Goal: Transaction & Acquisition: Purchase product/service

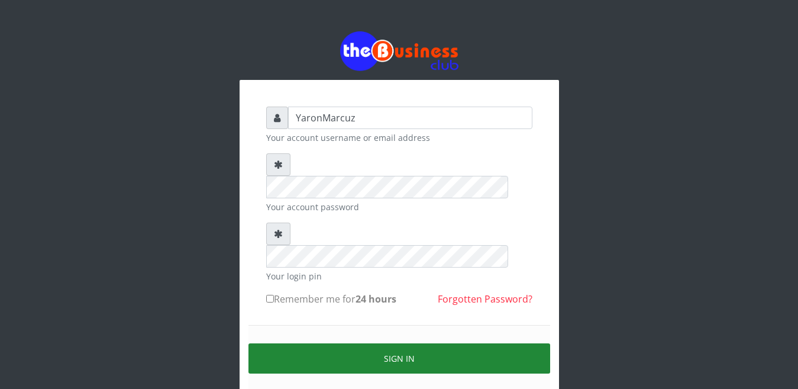
click at [442, 343] on button "Sign in" at bounding box center [399, 358] width 302 height 30
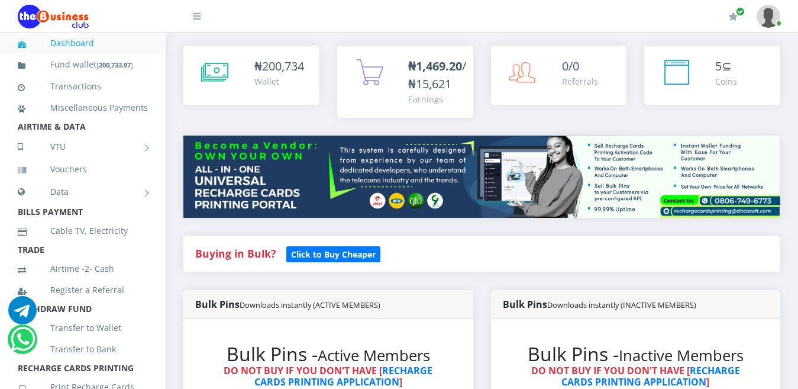
scroll to position [296, 0]
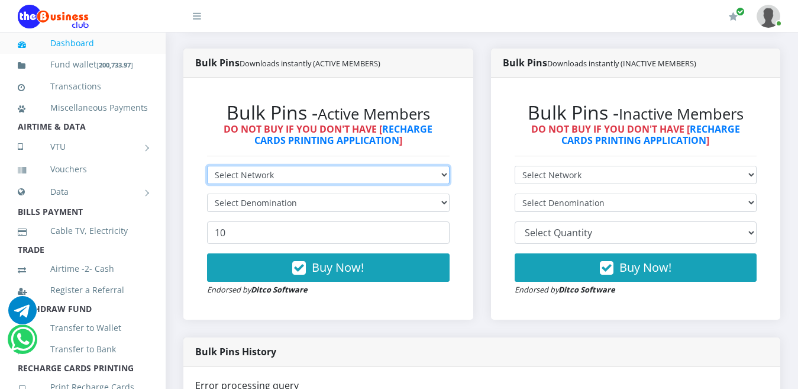
click at [446, 166] on select "Select Network MTN Globacom 9Mobile Airtel" at bounding box center [328, 175] width 242 height 18
select select "MTN"
click at [207, 166] on select "Select Network MTN Globacom 9Mobile Airtel" at bounding box center [328, 175] width 242 height 18
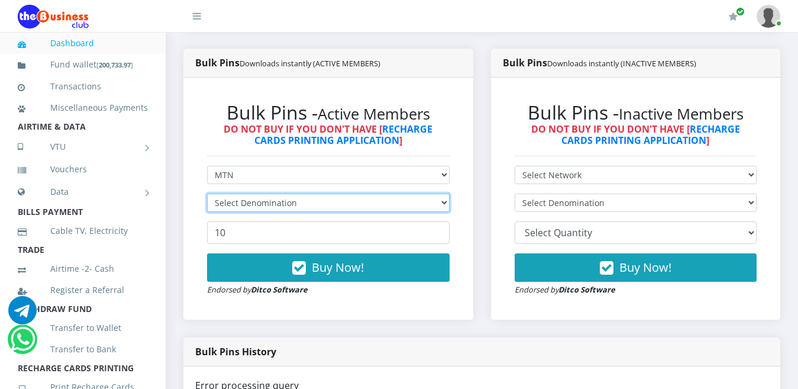
click at [219, 193] on select "Select Denomination" at bounding box center [328, 202] width 242 height 18
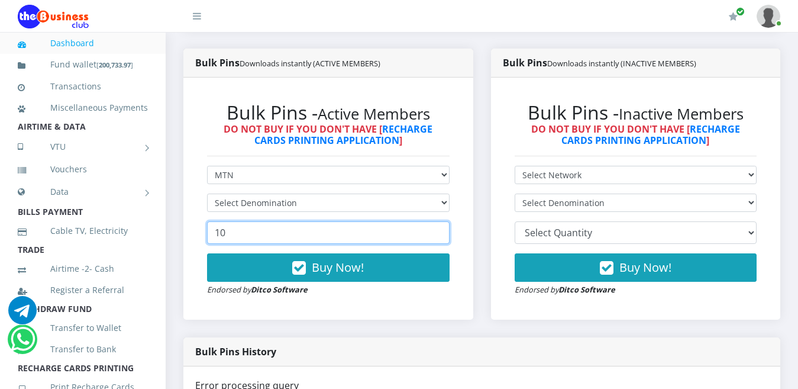
click at [225, 224] on input "10" at bounding box center [328, 232] width 242 height 22
type input "1"
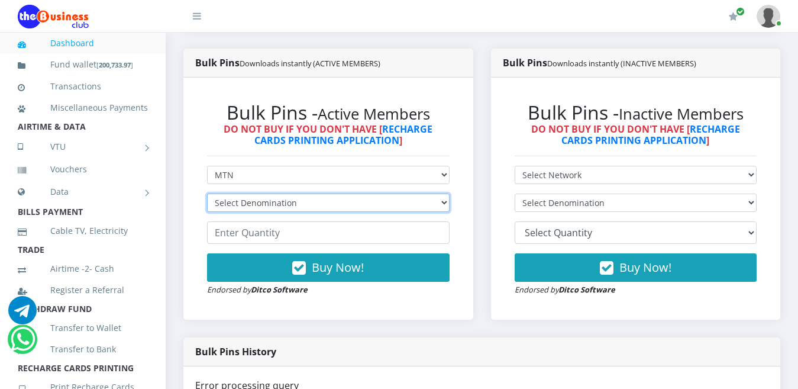
click at [272, 193] on select "Select Denomination" at bounding box center [328, 202] width 242 height 18
click at [442, 193] on select "Select Denomination" at bounding box center [328, 202] width 242 height 18
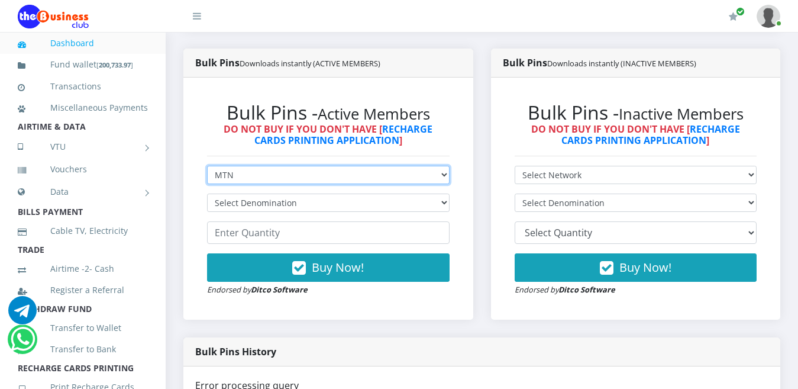
click at [443, 166] on select "Select Network MTN Globacom 9Mobile Airtel" at bounding box center [328, 175] width 242 height 18
click at [207, 166] on select "Select Network MTN Globacom 9Mobile Airtel" at bounding box center [328, 175] width 242 height 18
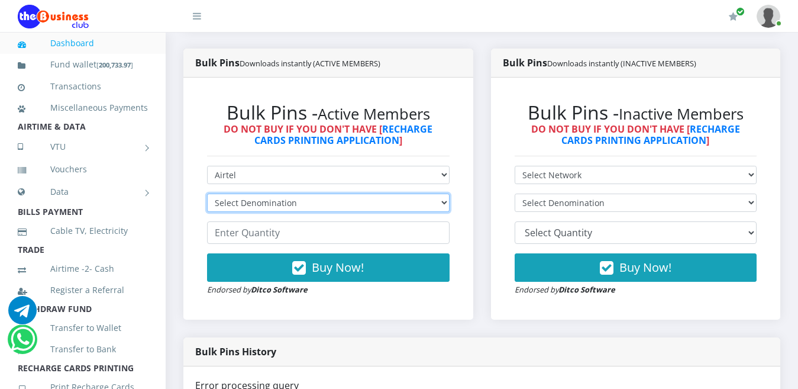
click at [445, 193] on select "Select Denomination" at bounding box center [328, 202] width 242 height 18
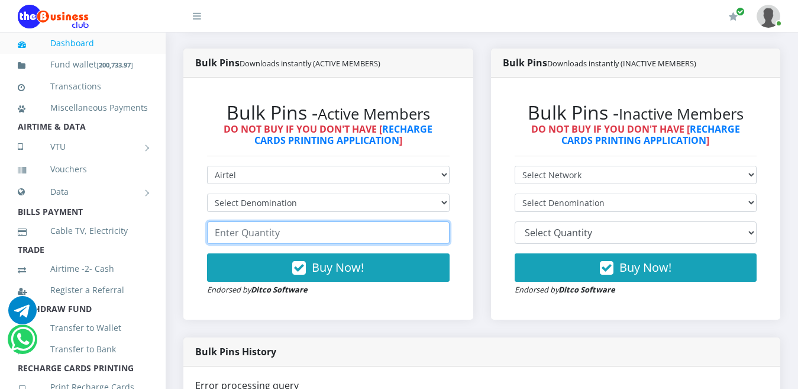
click at [326, 222] on input "number" at bounding box center [328, 232] width 242 height 22
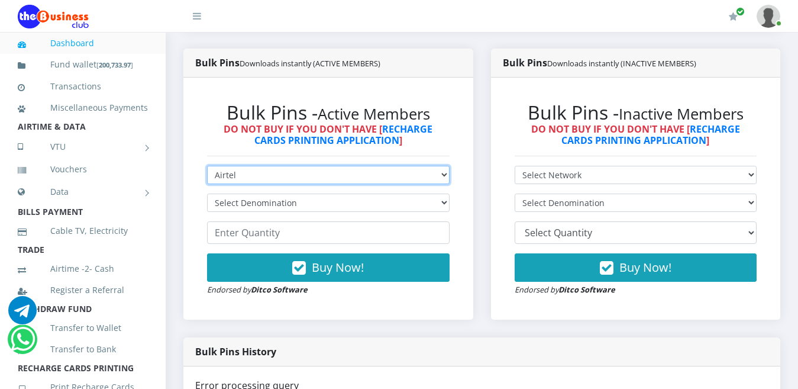
click at [438, 166] on select "Select Network MTN Globacom 9Mobile Airtel" at bounding box center [328, 175] width 242 height 18
select select "MTN"
click at [207, 166] on select "Select Network MTN Globacom 9Mobile Airtel" at bounding box center [328, 175] width 242 height 18
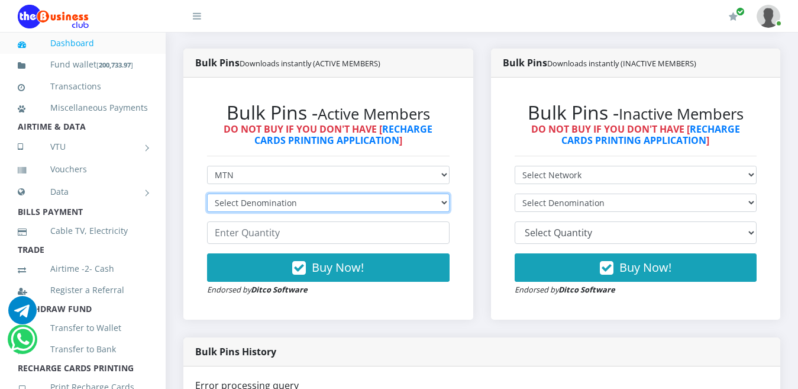
click at [445, 193] on select "Select Denomination" at bounding box center [328, 202] width 242 height 18
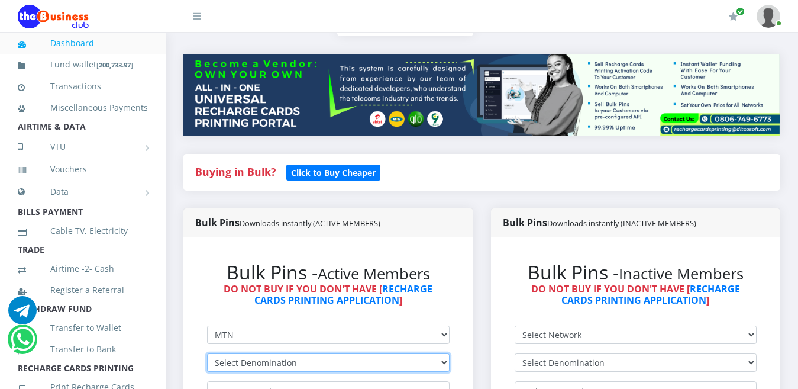
scroll to position [209, 0]
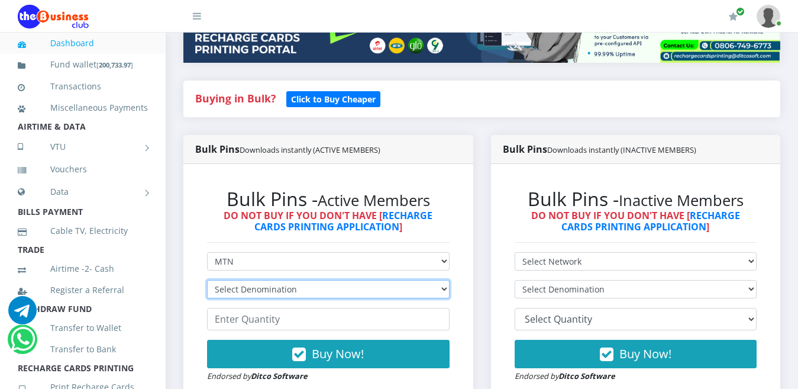
click at [441, 280] on select "Select Denomination" at bounding box center [328, 289] width 242 height 18
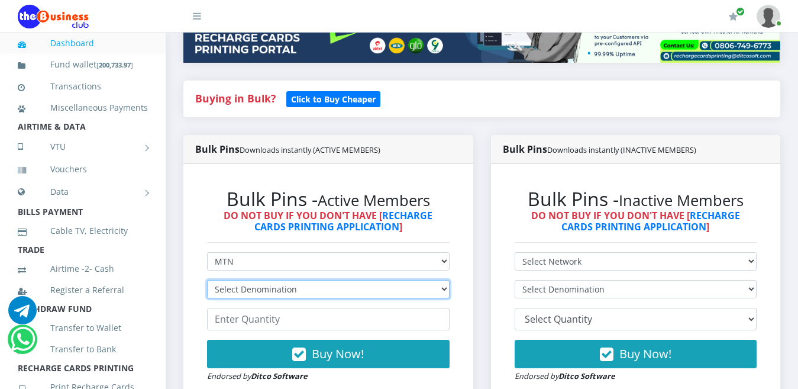
click at [441, 280] on select "Select Denomination" at bounding box center [328, 289] width 242 height 18
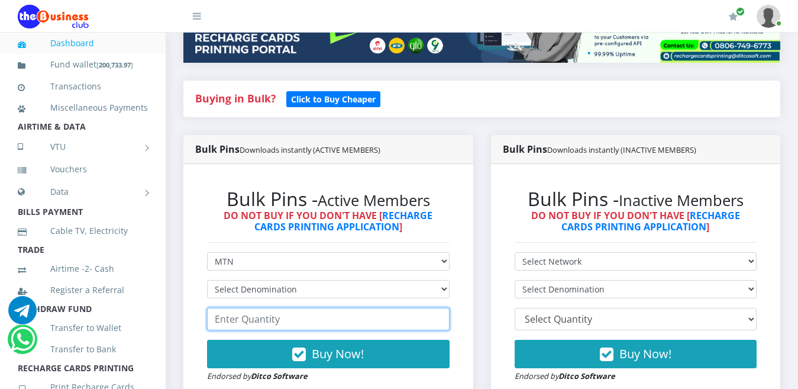
click at [275, 307] on input "number" at bounding box center [328, 318] width 242 height 22
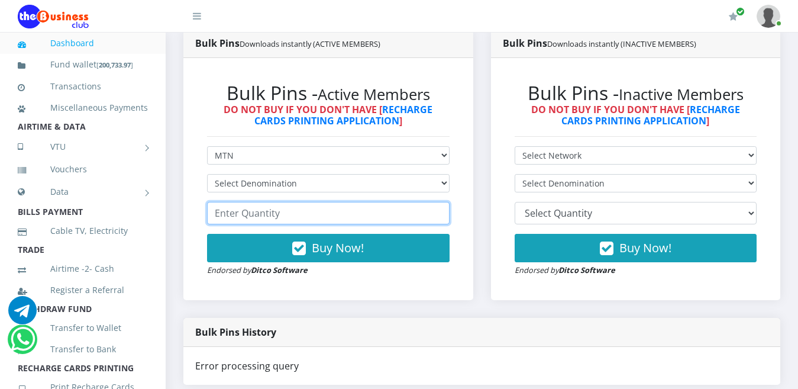
scroll to position [268, 0]
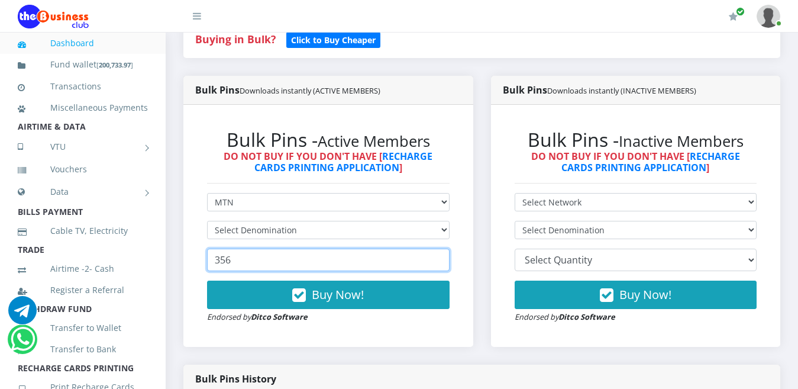
type input "356"
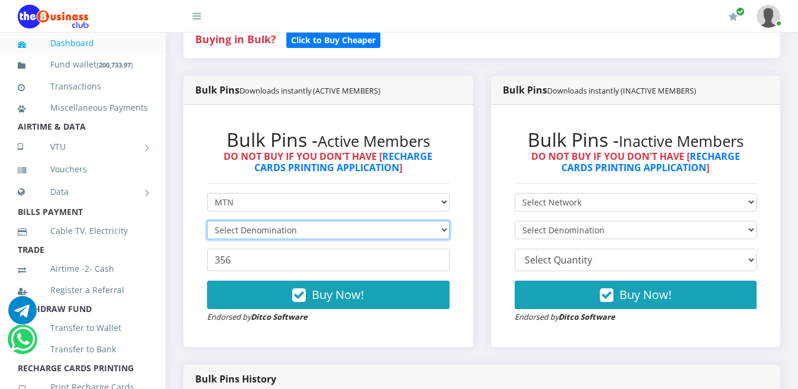
click at [440, 221] on select "Select Denomination" at bounding box center [328, 230] width 242 height 18
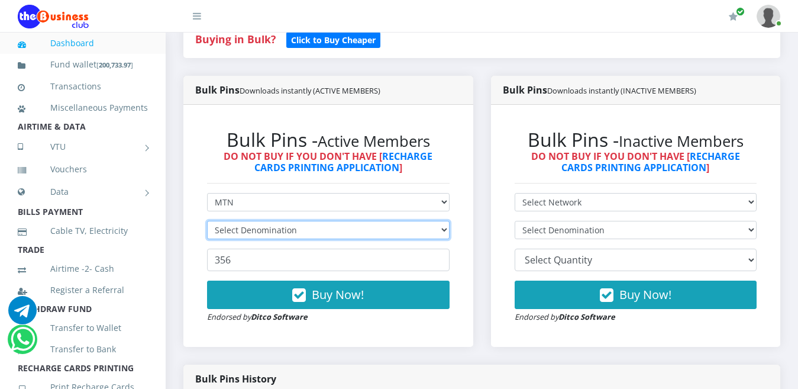
click at [440, 221] on select "Select Denomination" at bounding box center [328, 230] width 242 height 18
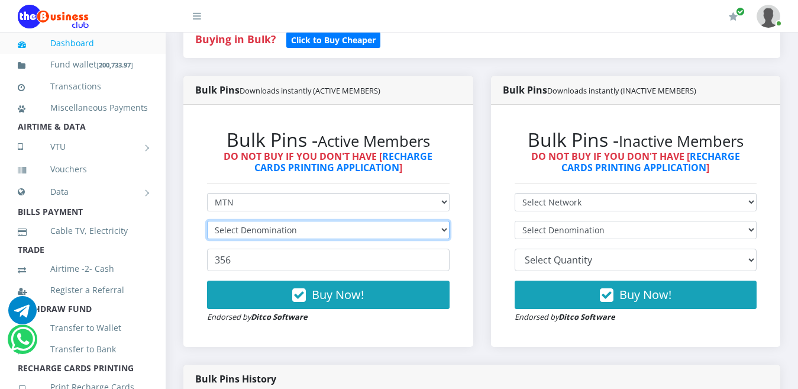
click at [440, 221] on select "Select Denomination" at bounding box center [328, 230] width 242 height 18
click at [440, 221] on select "Select Denomination MTN NGN100 - ₦96.99 MTN NGN200 - ₦193.98 MTN NGN400 - ₦387.…" at bounding box center [328, 230] width 242 height 18
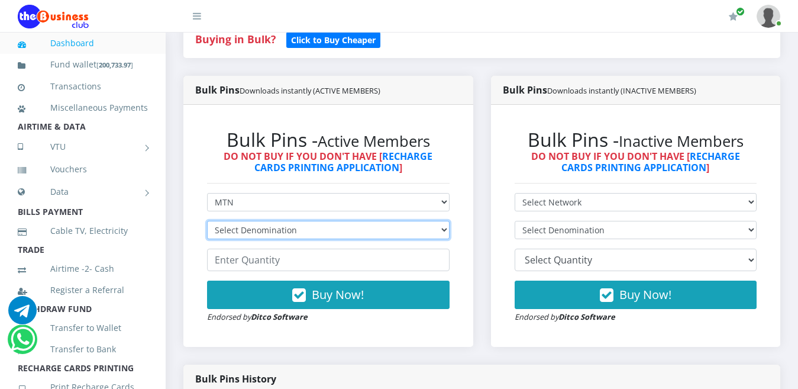
select select "193.98-200"
click at [207, 221] on select "Select Denomination MTN NGN100 - ₦96.99 MTN NGN200 - ₦193.98 MTN NGN400 - ₦387.…" at bounding box center [328, 230] width 242 height 18
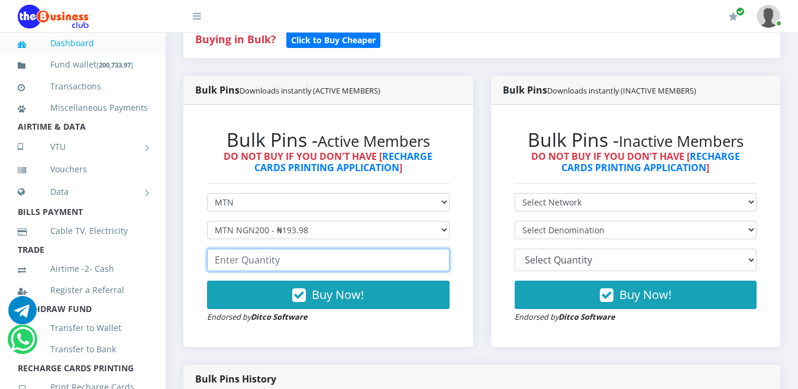
click at [265, 248] on input "number" at bounding box center [328, 259] width 242 height 22
type input "356"
type input "352"
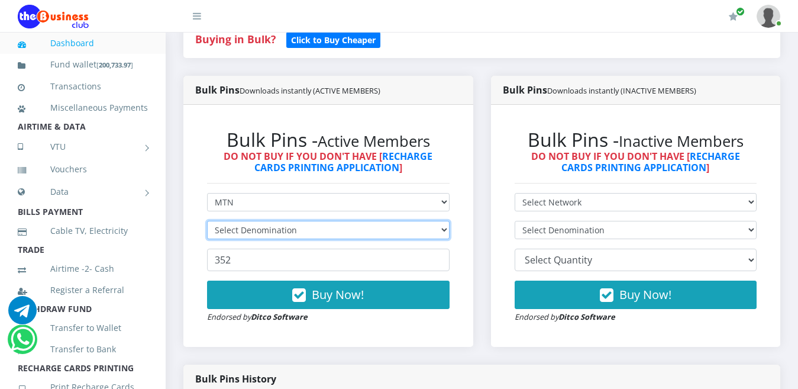
click at [445, 221] on select "Select Denomination MTN NGN100 - ₦96.99 MTN NGN200 - ₦193.98 MTN NGN400 - ₦387.…" at bounding box center [328, 230] width 242 height 18
select select "193.98-200"
click at [207, 221] on select "Select Denomination MTN NGN100 - ₦96.99 MTN NGN200 - ₦193.98 MTN NGN400 - ₦387.…" at bounding box center [328, 230] width 242 height 18
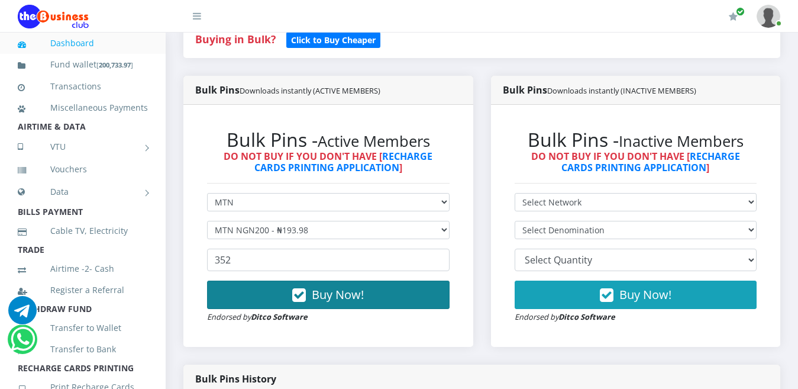
click at [320, 286] on span "Buy Now!" at bounding box center [338, 294] width 52 height 16
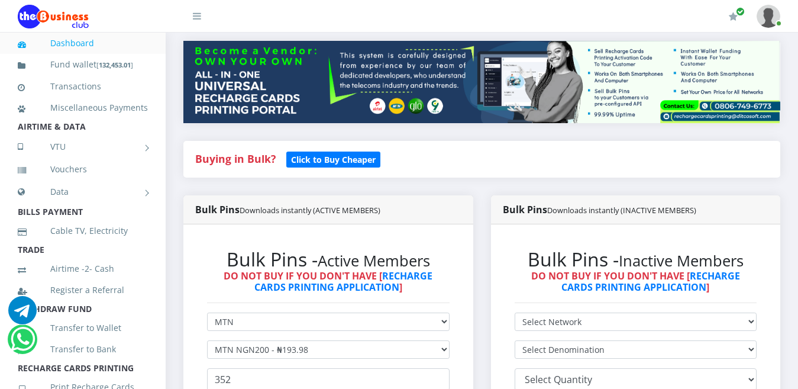
scroll to position [177, 0]
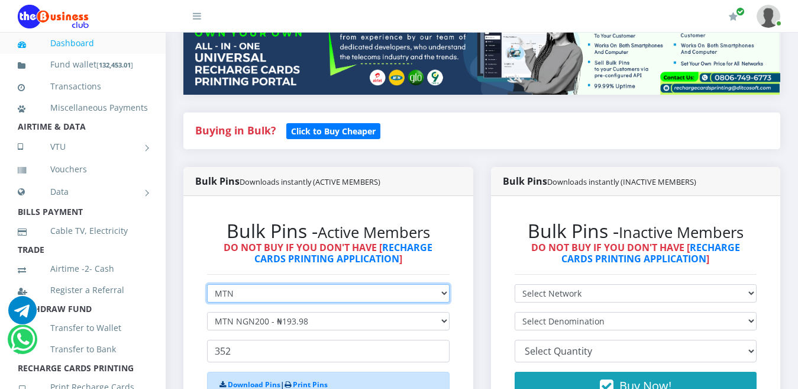
click at [442, 284] on select "Select Network MTN Globacom 9Mobile Airtel" at bounding box center [328, 293] width 242 height 18
click at [207, 284] on select "Select Network MTN Globacom 9Mobile Airtel" at bounding box center [328, 293] width 242 height 18
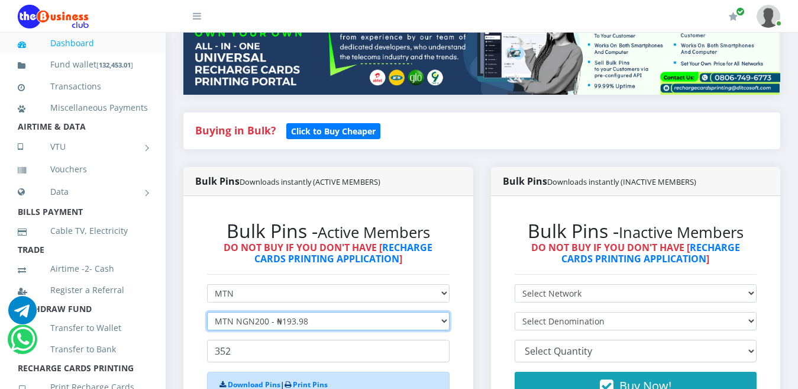
click at [443, 312] on select "Select Denomination MTN NGN100 - ₦96.99 MTN NGN200 - ₦193.98 MTN NGN400 - ₦387.…" at bounding box center [328, 321] width 242 height 18
click at [207, 312] on select "Select Denomination MTN NGN100 - ₦96.99 MTN NGN200 - ₦193.98 MTN NGN400 - ₦387.…" at bounding box center [328, 321] width 242 height 18
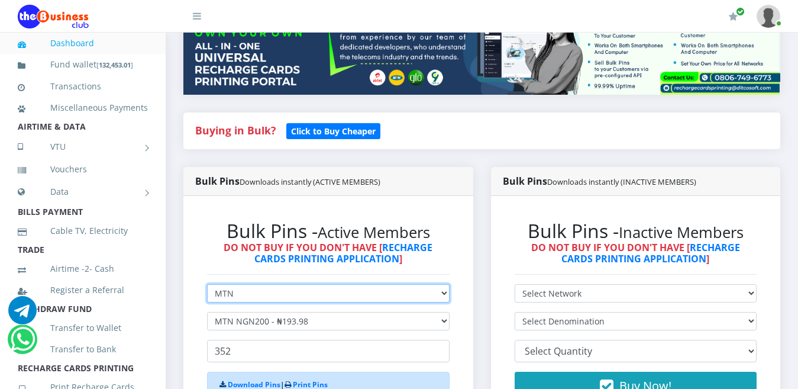
click at [441, 286] on select "Select Network MTN Globacom 9Mobile Airtel" at bounding box center [328, 293] width 242 height 18
click at [207, 284] on select "Select Network MTN Globacom 9Mobile Airtel" at bounding box center [328, 293] width 242 height 18
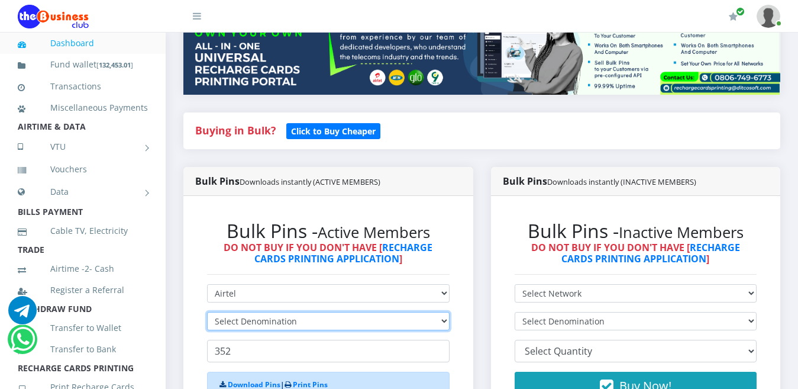
click at [442, 312] on select "Select Denomination" at bounding box center [328, 321] width 242 height 18
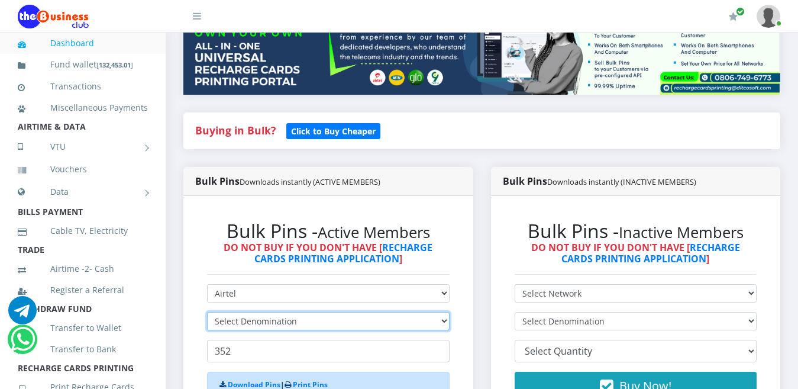
click at [442, 312] on select "Select Denomination" at bounding box center [328, 321] width 242 height 18
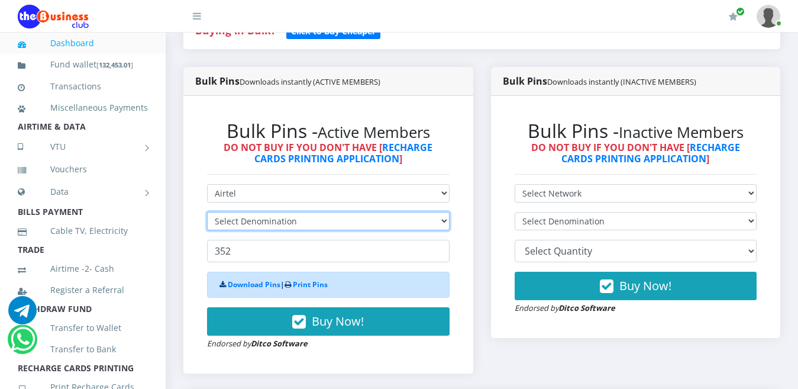
scroll to position [296, 0]
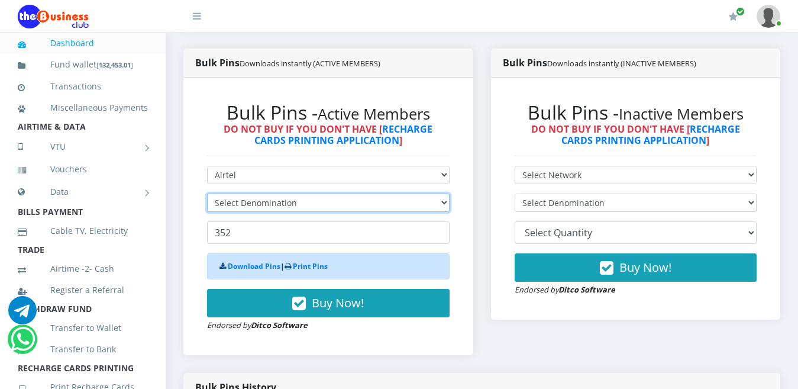
click at [441, 193] on select "Select Denomination" at bounding box center [328, 202] width 242 height 18
click at [442, 193] on select "Select Denomination" at bounding box center [328, 202] width 242 height 18
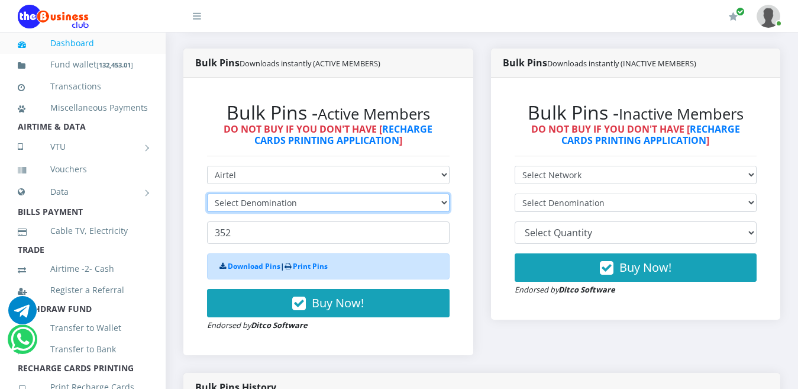
click at [443, 193] on select "Select Denomination" at bounding box center [328, 202] width 242 height 18
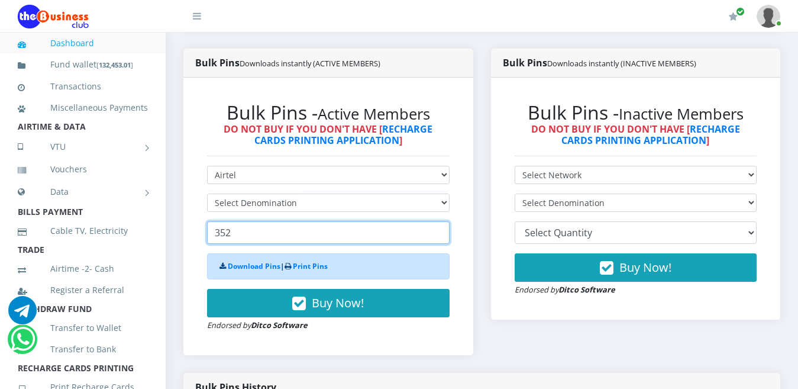
click at [309, 221] on input "352" at bounding box center [328, 232] width 242 height 22
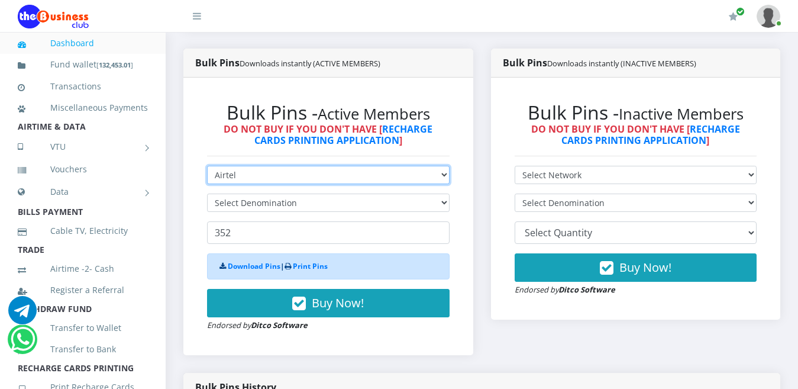
click at [449, 166] on select "Select Network MTN Globacom 9Mobile Airtel" at bounding box center [328, 175] width 242 height 18
click at [207, 166] on select "Select Network MTN Globacom 9Mobile Airtel" at bounding box center [328, 175] width 242 height 18
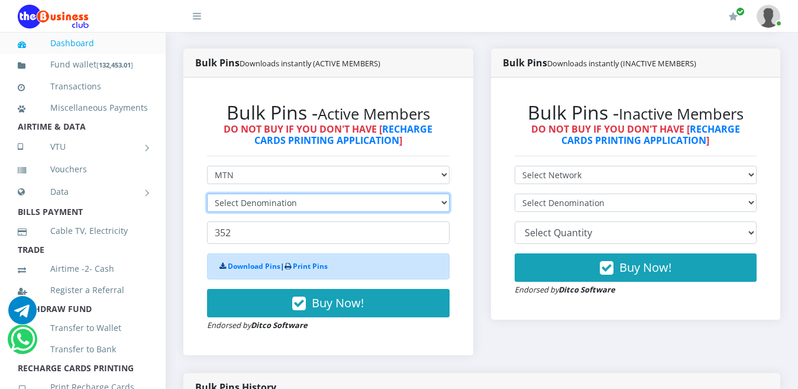
click at [441, 193] on select "Select Denomination" at bounding box center [328, 202] width 242 height 18
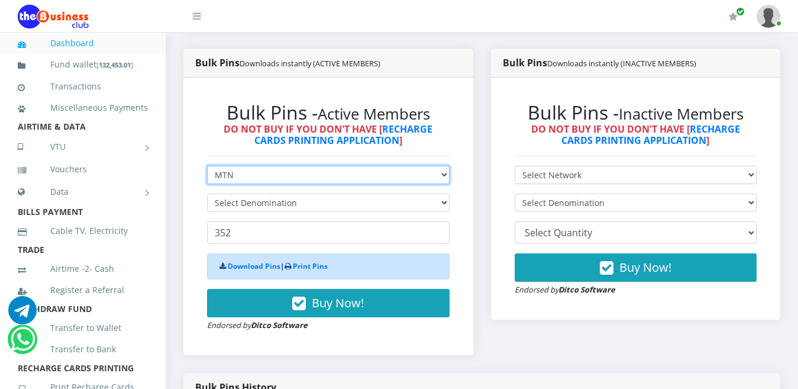
click at [447, 166] on select "Select Network MTN Globacom 9Mobile Airtel" at bounding box center [328, 175] width 242 height 18
select select "Airtel"
click at [207, 166] on select "Select Network MTN Globacom 9Mobile Airtel" at bounding box center [328, 175] width 242 height 18
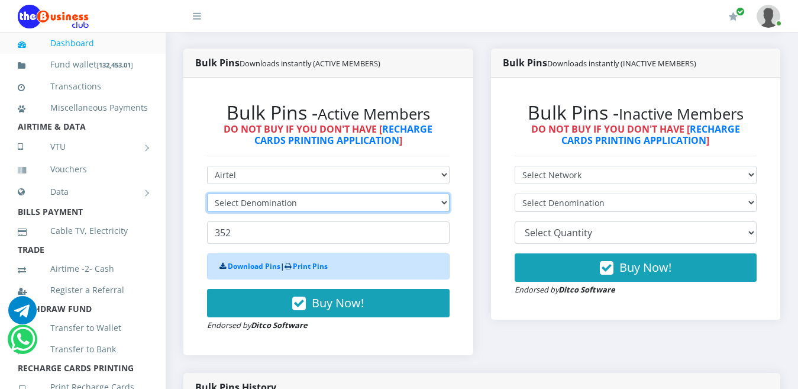
click at [445, 193] on select "Select Denomination" at bounding box center [328, 202] width 242 height 18
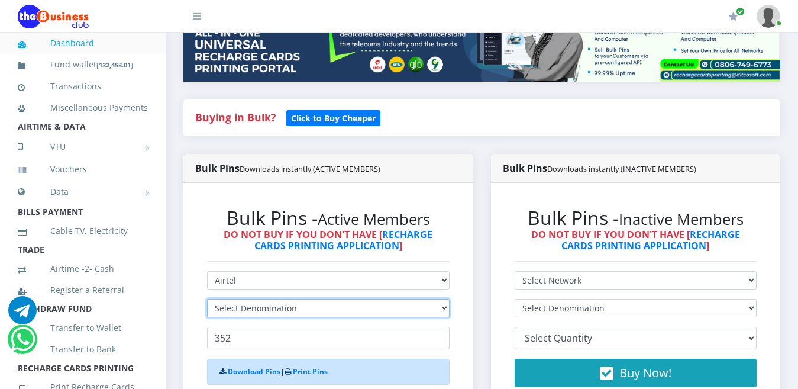
scroll to position [186, 0]
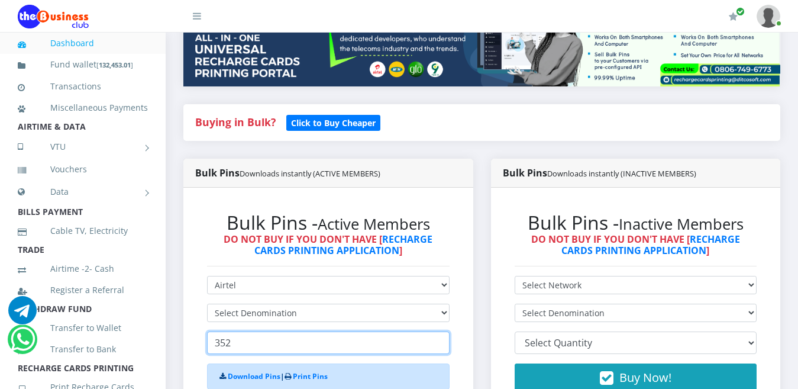
click at [312, 331] on input "352" at bounding box center [328, 342] width 242 height 22
type input "3"
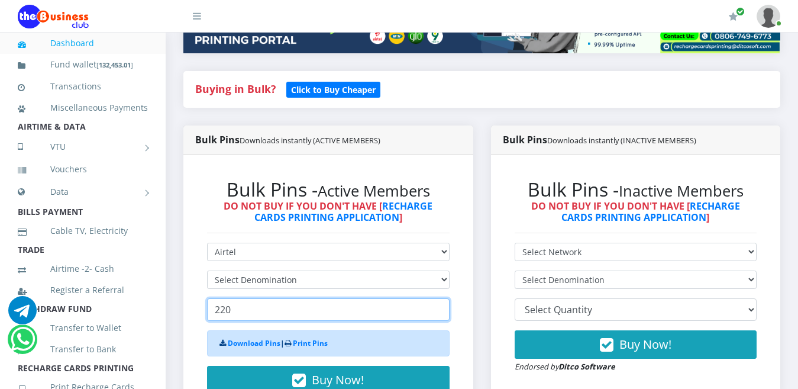
scroll to position [363, 0]
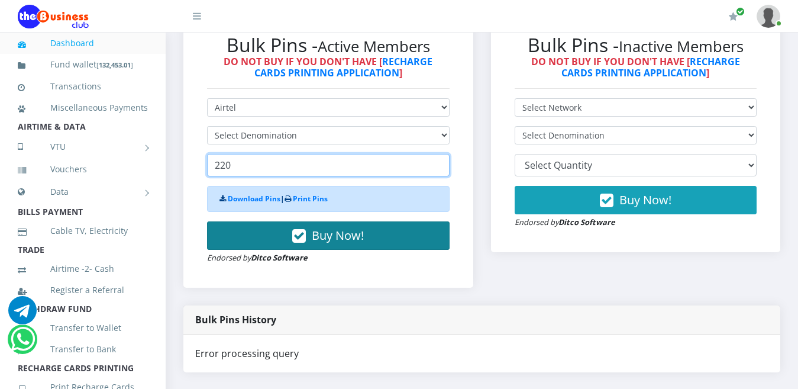
type input "220"
click at [331, 227] on span "Buy Now!" at bounding box center [338, 235] width 52 height 16
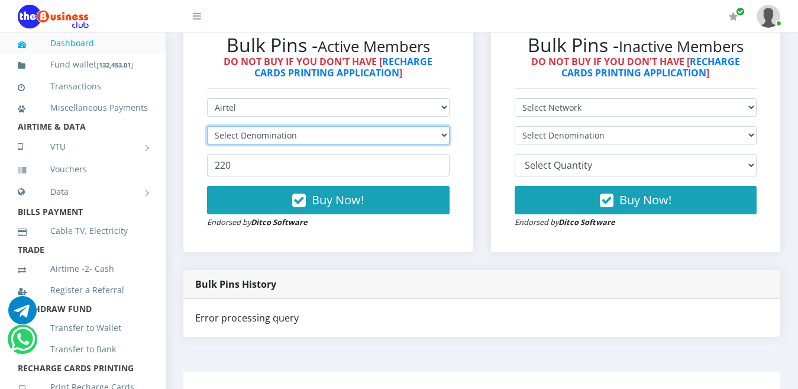
click at [442, 126] on select "Select Denomination" at bounding box center [328, 135] width 242 height 18
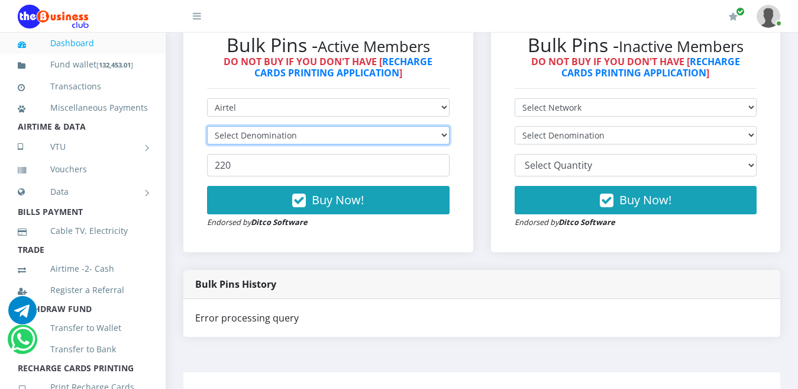
click at [442, 126] on select "Select Denomination" at bounding box center [328, 135] width 242 height 18
click at [443, 126] on select "Select Denomination" at bounding box center [328, 135] width 242 height 18
click at [440, 126] on select "Select Denomination" at bounding box center [328, 135] width 242 height 18
click at [441, 126] on select "Select Denomination" at bounding box center [328, 135] width 242 height 18
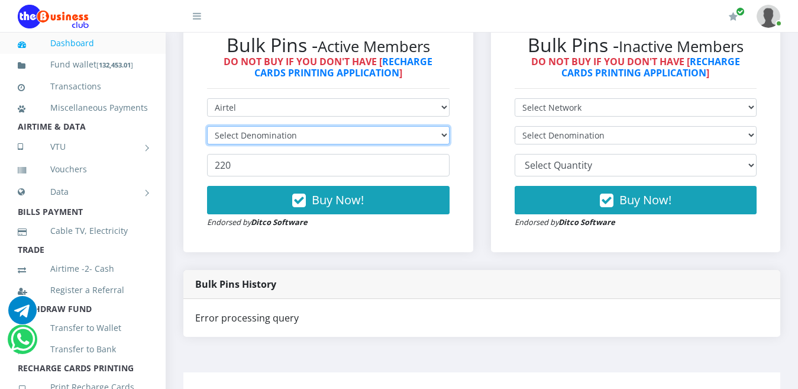
click at [441, 126] on select "Select Denomination" at bounding box center [328, 135] width 242 height 18
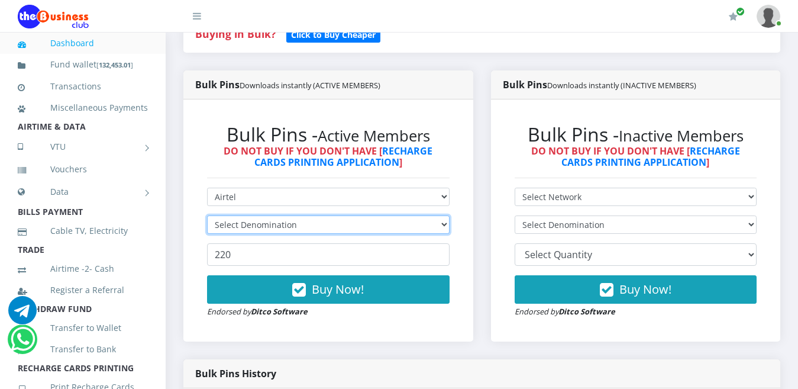
scroll to position [150, 0]
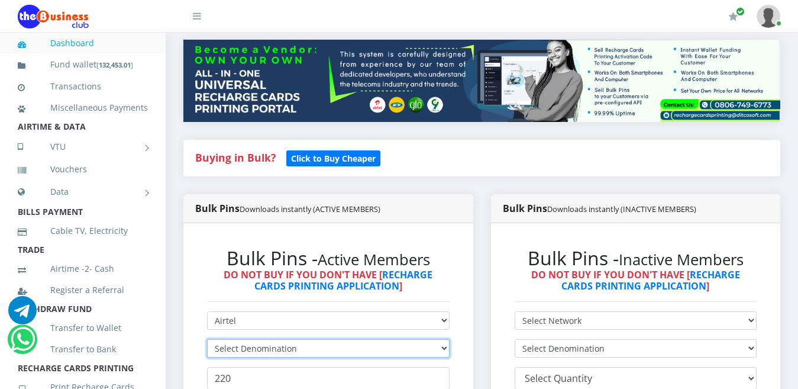
click at [442, 339] on select "Select Denomination" at bounding box center [328, 348] width 242 height 18
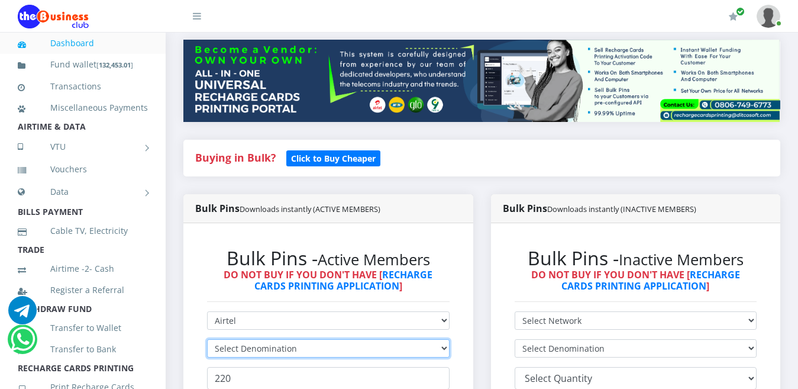
click at [441, 339] on select "Select Denomination" at bounding box center [328, 348] width 242 height 18
click at [440, 339] on select "Select Denomination" at bounding box center [328, 348] width 242 height 18
click at [445, 339] on select "Select Denomination" at bounding box center [328, 348] width 242 height 18
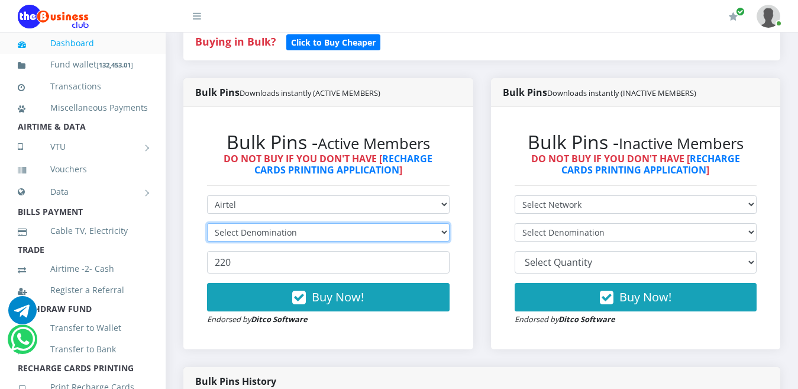
scroll to position [268, 0]
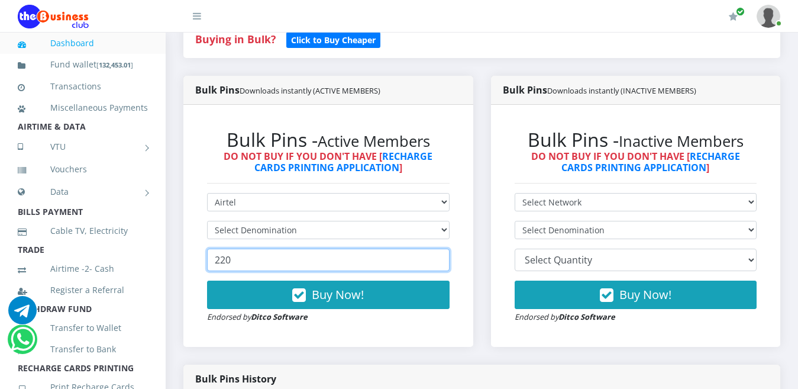
click at [406, 248] on input "220" at bounding box center [328, 259] width 242 height 22
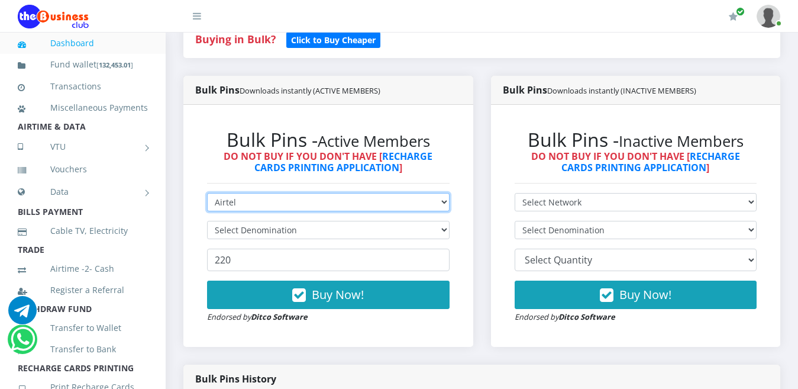
click at [437, 193] on select "Select Network MTN Globacom 9Mobile Airtel" at bounding box center [328, 202] width 242 height 18
click at [207, 193] on select "Select Network MTN Globacom 9Mobile Airtel" at bounding box center [328, 202] width 242 height 18
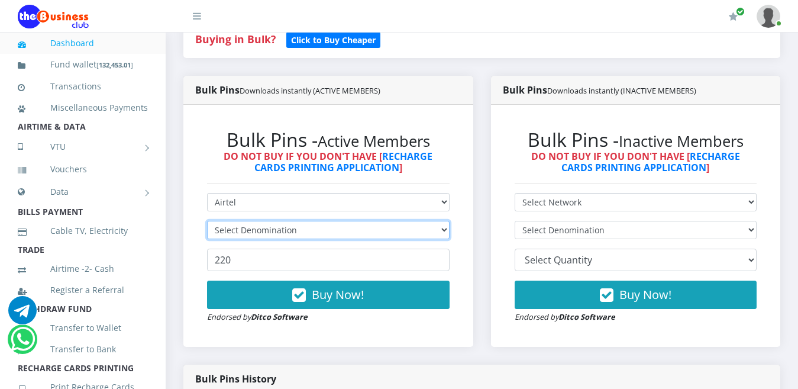
click at [446, 221] on select "Select Denomination" at bounding box center [328, 230] width 242 height 18
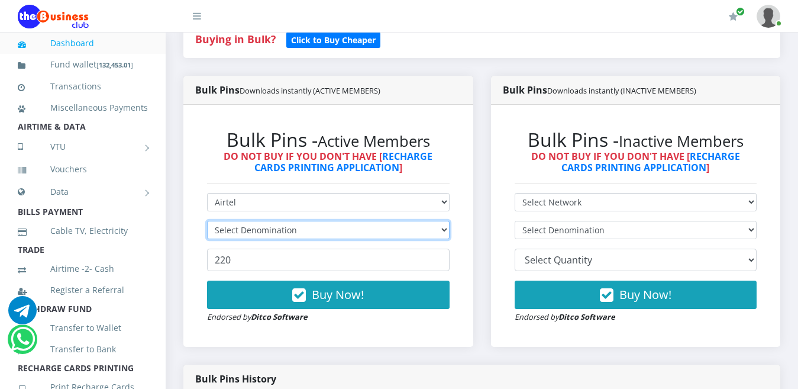
click at [446, 221] on select "Select Denomination" at bounding box center [328, 230] width 242 height 18
click at [443, 221] on select "Select Denomination" at bounding box center [328, 230] width 242 height 18
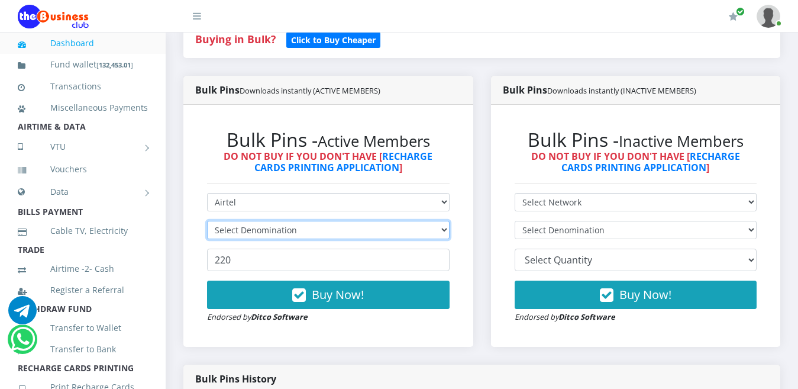
click at [443, 221] on select "Select Denomination" at bounding box center [328, 230] width 242 height 18
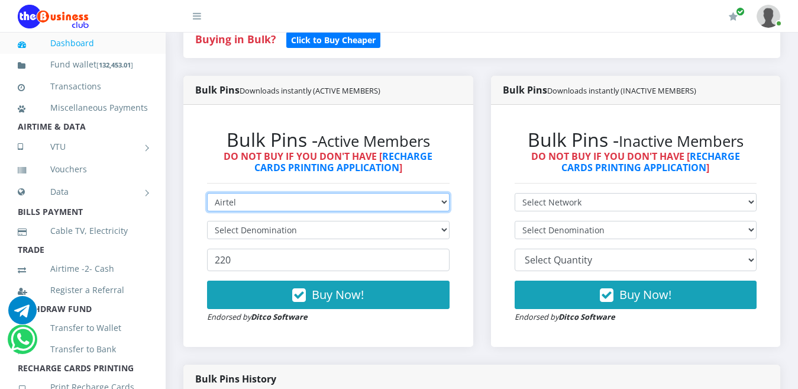
click at [445, 193] on select "Select Network MTN Globacom 9Mobile Airtel" at bounding box center [328, 202] width 242 height 18
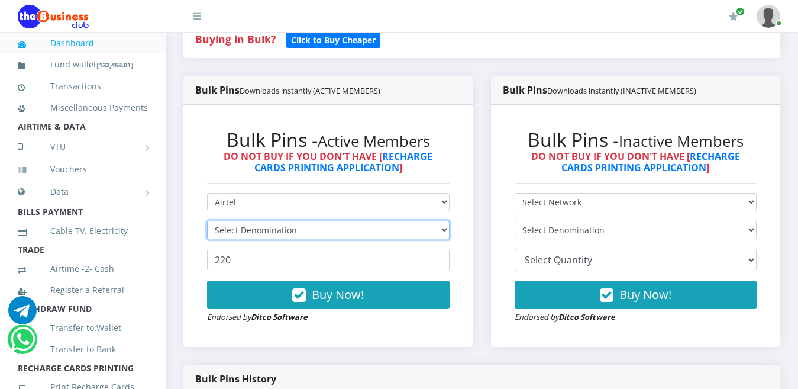
click at [444, 222] on select "Select Denomination" at bounding box center [328, 230] width 242 height 18
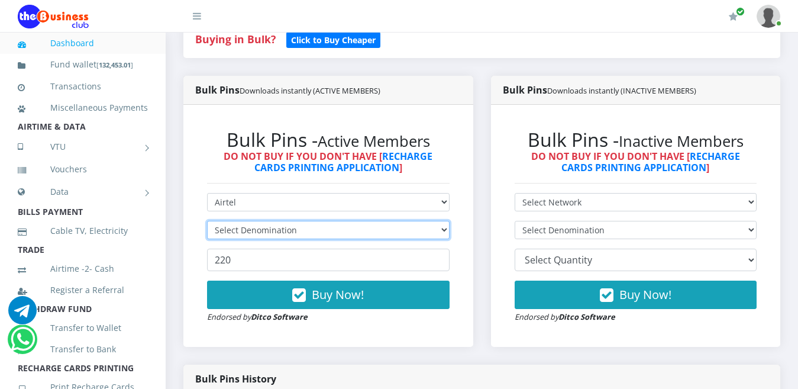
click at [444, 222] on select "Select Denomination" at bounding box center [328, 230] width 242 height 18
click at [446, 221] on select "Select Denomination" at bounding box center [328, 230] width 242 height 18
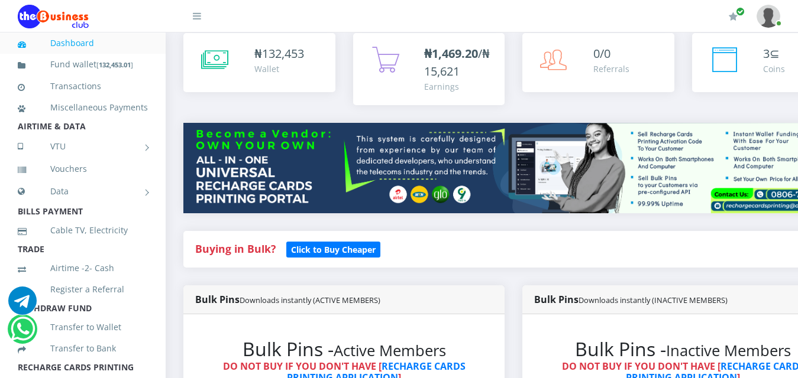
scroll to position [177, 0]
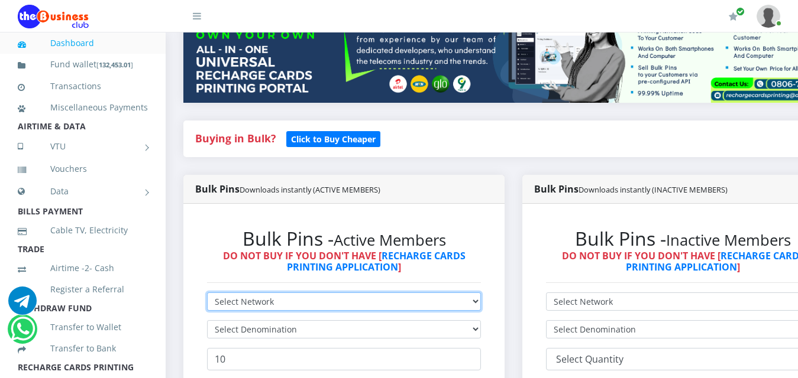
click at [481, 293] on select "Select Network MTN Globacom 9Mobile Airtel" at bounding box center [344, 302] width 274 height 18
select select "Airtel"
click at [207, 293] on select "Select Network MTN Globacom 9Mobile Airtel" at bounding box center [344, 302] width 274 height 18
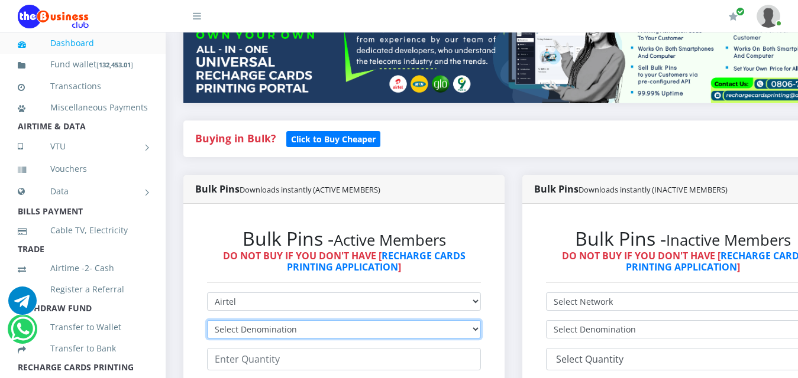
click at [481, 322] on select "Select Denomination Airtel NGN100 - ₦96.38 Airtel NGN200 - ₦192.76 Airtel NGN50…" at bounding box center [344, 330] width 274 height 18
click at [481, 321] on select "Select Denomination Airtel NGN100 - ₦96.38 Airtel NGN200 - ₦192.76 Airtel NGN50…" at bounding box center [344, 330] width 274 height 18
select select "192.76-200"
click at [207, 321] on select "Select Denomination Airtel NGN100 - ₦96.38 Airtel NGN200 - ₦192.76 Airtel NGN50…" at bounding box center [344, 330] width 274 height 18
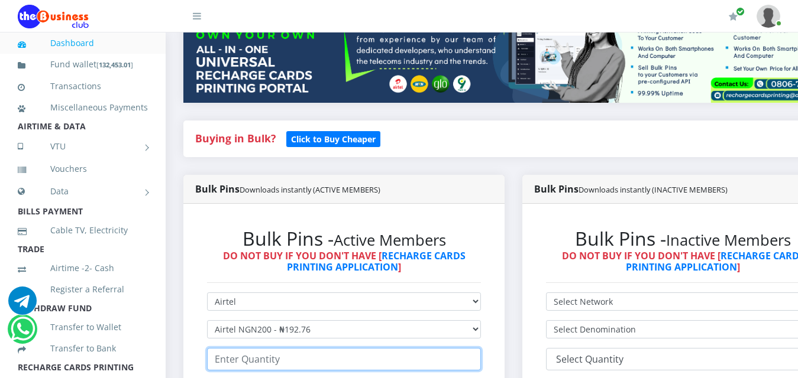
click at [271, 348] on input "number" at bounding box center [344, 359] width 274 height 22
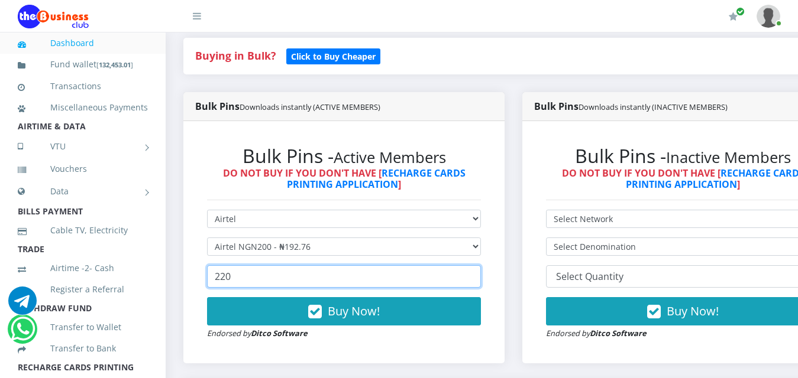
scroll to position [355, 0]
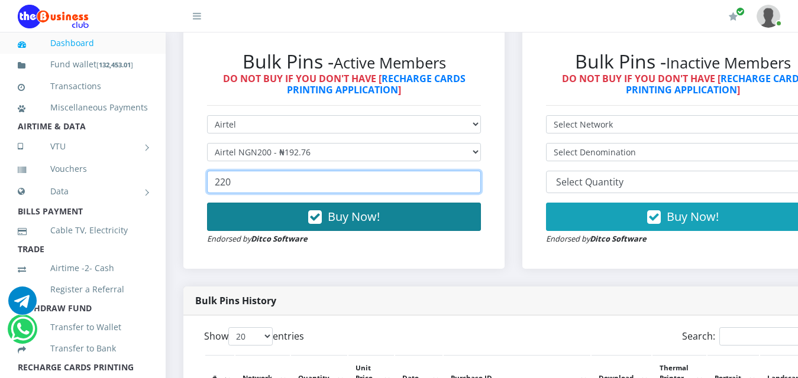
type input "220"
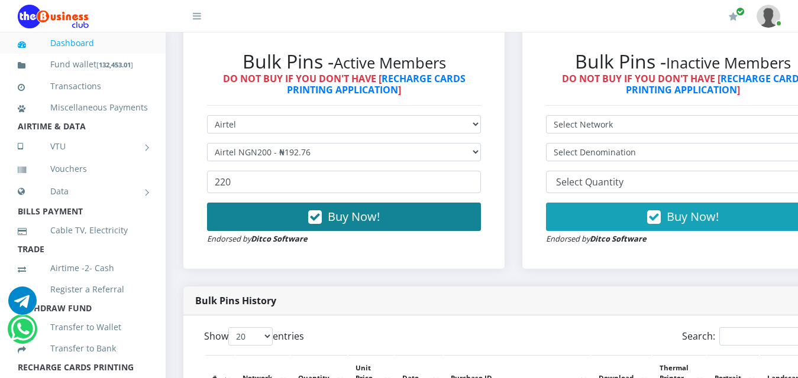
click at [352, 209] on span "Buy Now!" at bounding box center [354, 217] width 52 height 16
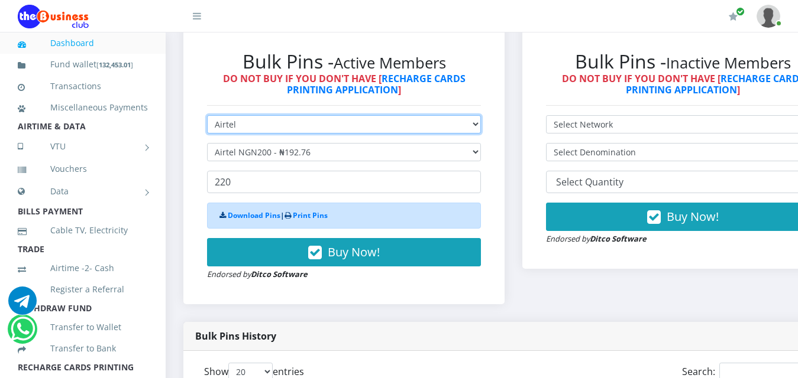
click at [481, 115] on select "Select Network MTN Globacom 9Mobile Airtel" at bounding box center [344, 124] width 274 height 18
select select "MTN"
click at [207, 115] on select "Select Network MTN Globacom 9Mobile Airtel" at bounding box center [344, 124] width 274 height 18
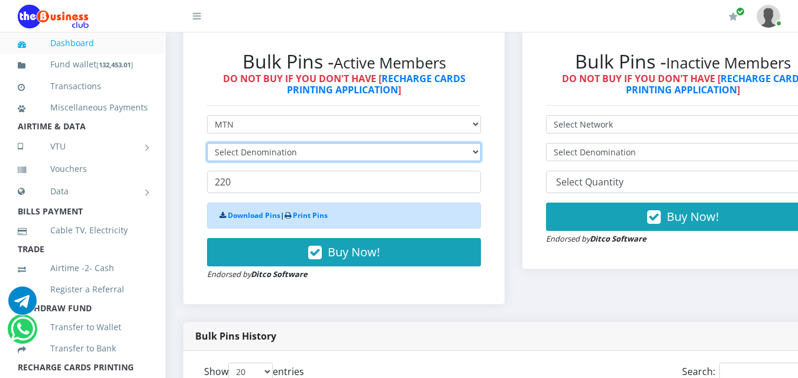
click at [480, 143] on select "Select Denomination" at bounding box center [344, 152] width 274 height 18
click at [481, 143] on select "Select Denomination" at bounding box center [344, 152] width 274 height 18
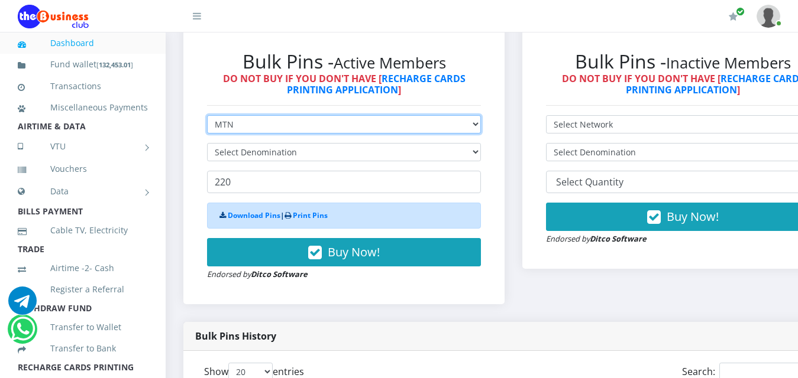
click at [481, 115] on select "Select Network MTN Globacom 9Mobile Airtel" at bounding box center [344, 124] width 274 height 18
click at [207, 115] on select "Select Network MTN Globacom 9Mobile Airtel" at bounding box center [344, 124] width 274 height 18
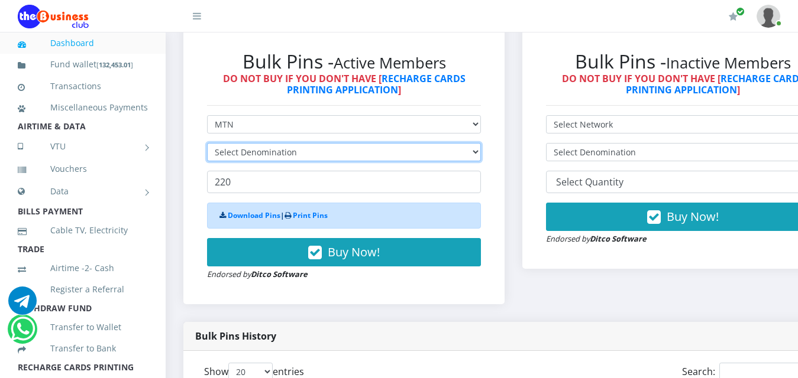
click at [481, 143] on select "Select Denomination" at bounding box center [344, 152] width 274 height 18
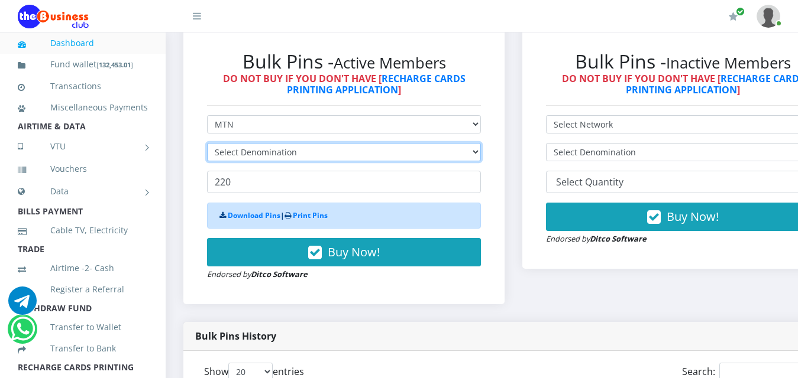
click at [481, 143] on select "Select Denomination" at bounding box center [344, 152] width 274 height 18
click at [481, 143] on select "Select Denomination MTN NGN100 - ₦96.99 MTN NGN200 - ₦193.98 MTN NGN400 - ₦387.…" at bounding box center [344, 152] width 274 height 18
select select "484.95-500"
click at [207, 143] on select "Select Denomination MTN NGN100 - ₦96.99 MTN NGN200 - ₦193.98 MTN NGN400 - ₦387.…" at bounding box center [344, 152] width 274 height 18
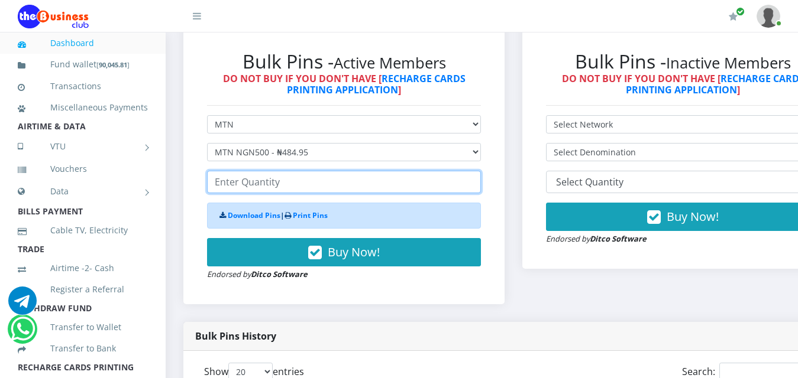
click at [257, 172] on input "number" at bounding box center [344, 182] width 274 height 22
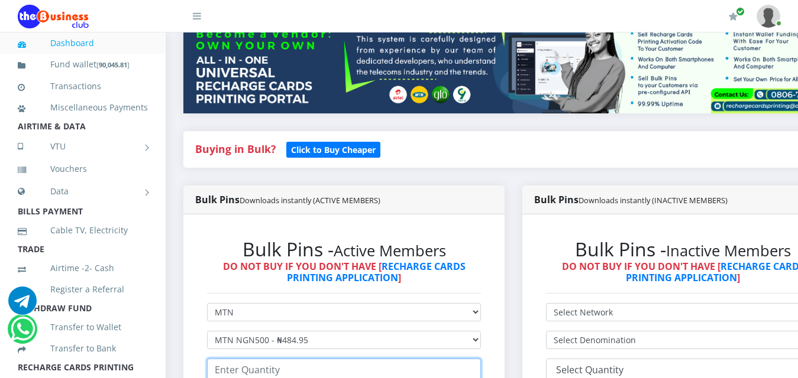
scroll to position [296, 0]
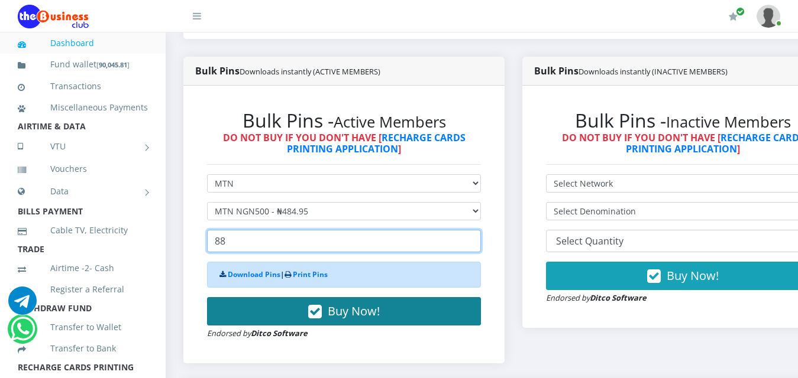
type input "88"
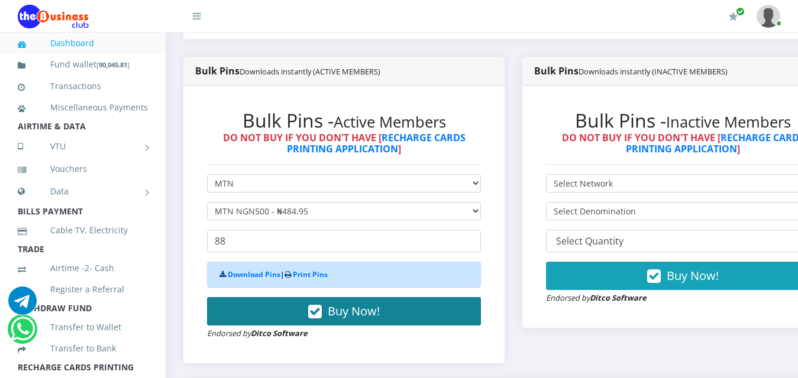
click at [362, 303] on span "Buy Now!" at bounding box center [354, 311] width 52 height 16
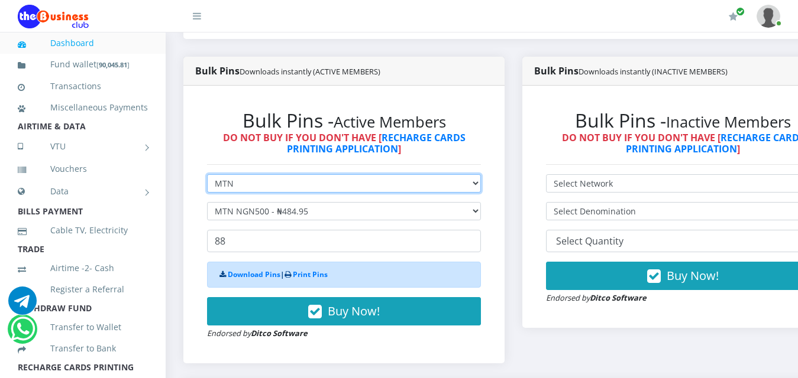
click at [481, 180] on select "Select Network MTN Globacom 9Mobile Airtel" at bounding box center [344, 183] width 274 height 18
click at [207, 174] on select "Select Network MTN Globacom 9Mobile Airtel" at bounding box center [344, 183] width 274 height 18
click at [481, 176] on select "Select Network MTN Globacom 9Mobile Airtel" at bounding box center [344, 183] width 274 height 18
select select "MTN"
click at [207, 174] on select "Select Network MTN Globacom 9Mobile Airtel" at bounding box center [344, 183] width 274 height 18
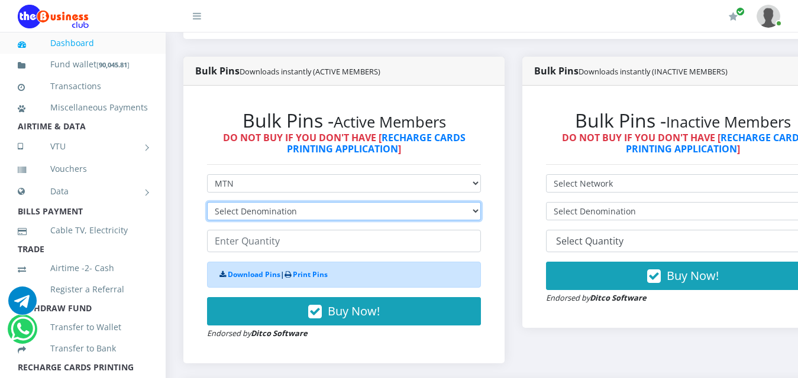
click at [481, 202] on select "Select Denomination Airtel NGN100 - ₦96.38 Airtel NGN200 - ₦192.76 Airtel NGN50…" at bounding box center [344, 211] width 274 height 18
select select "96.38-100"
click at [207, 202] on select "Select Denomination Airtel NGN100 - ₦96.38 Airtel NGN200 - ₦192.76 Airtel NGN50…" at bounding box center [344, 211] width 274 height 18
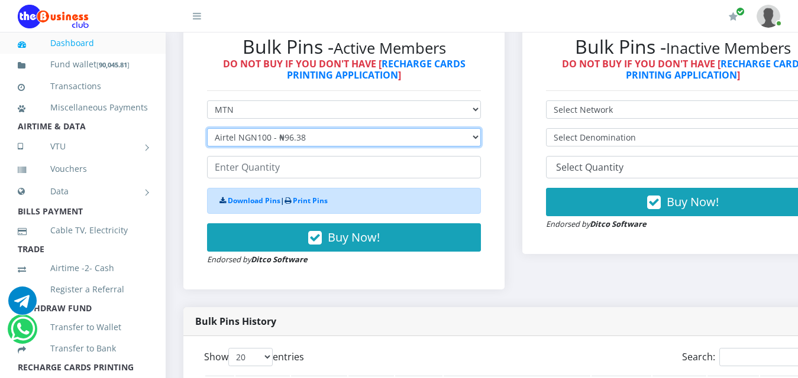
scroll to position [414, 0]
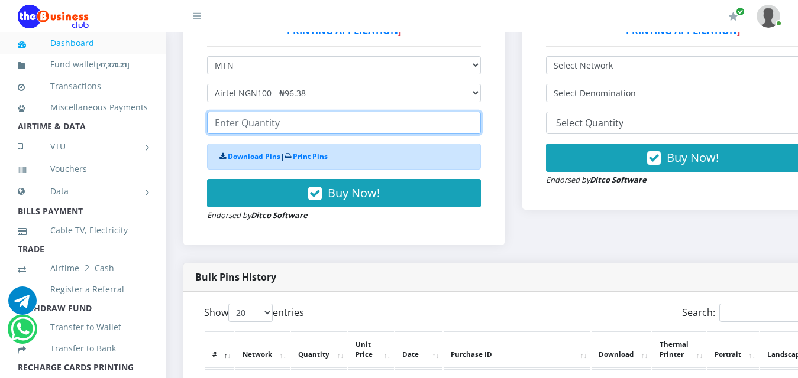
click at [266, 112] on input "number" at bounding box center [344, 123] width 274 height 22
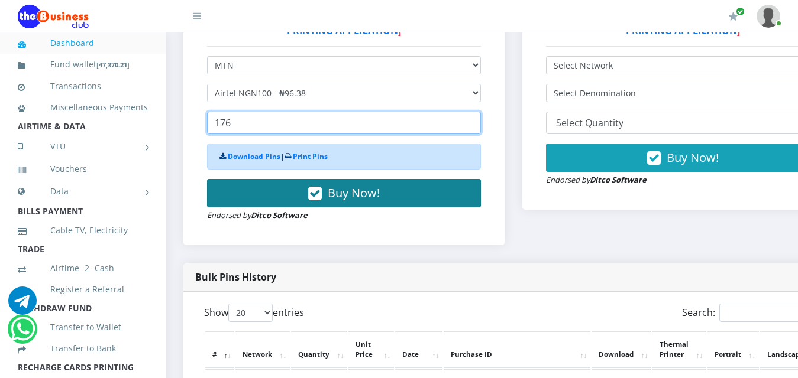
type input "176"
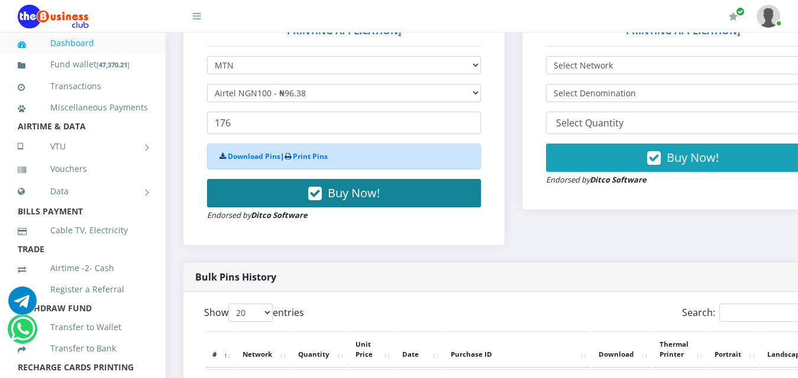
click at [357, 185] on span "Buy Now!" at bounding box center [354, 193] width 52 height 16
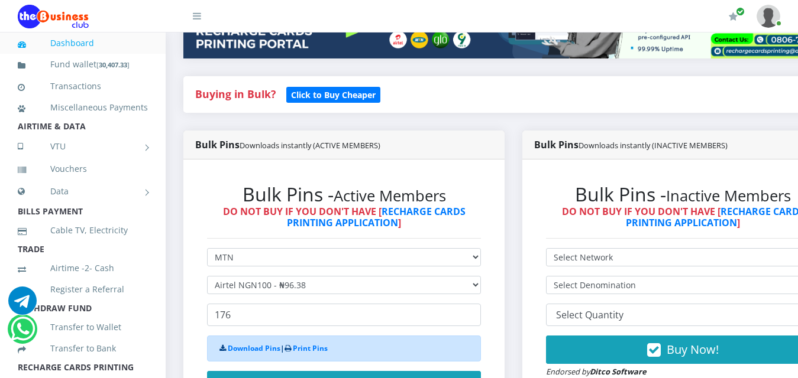
scroll to position [237, 0]
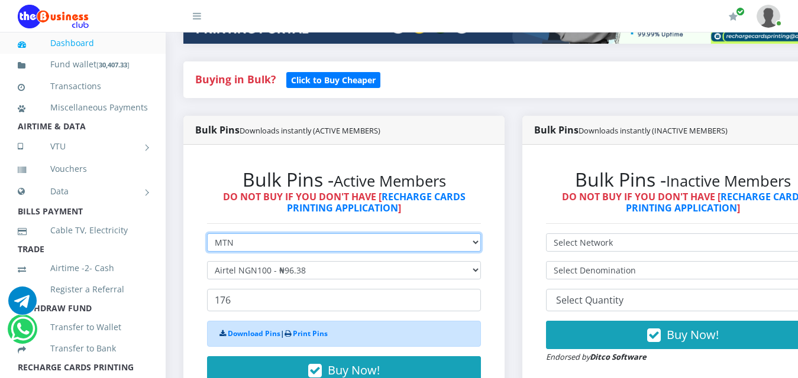
click at [481, 236] on select "Select Network MTN Globacom 9Mobile Airtel" at bounding box center [344, 243] width 274 height 18
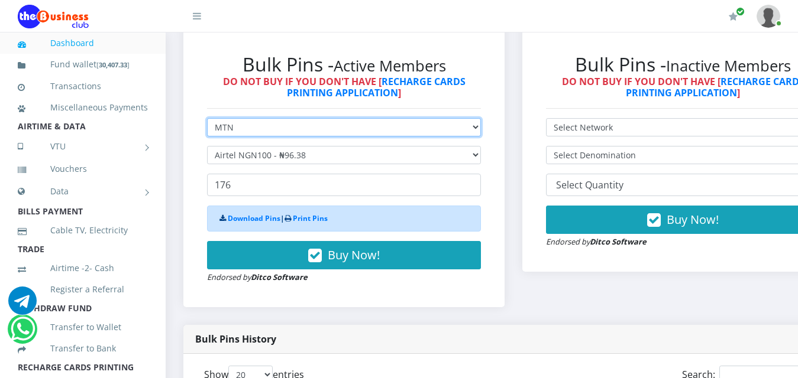
scroll to position [355, 0]
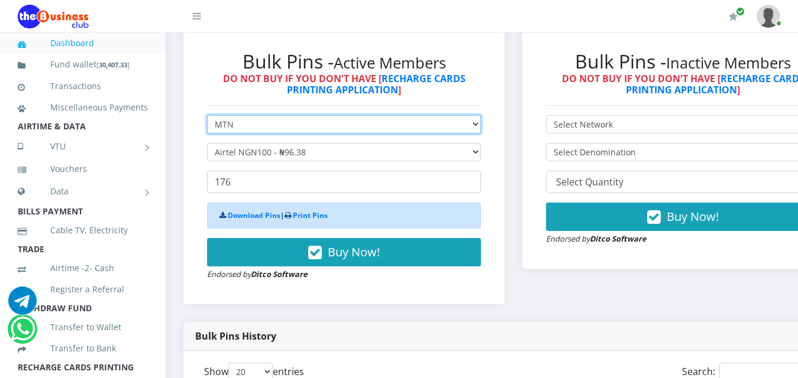
click at [481, 121] on select "Select Network MTN Globacom 9Mobile Airtel" at bounding box center [344, 124] width 274 height 18
select select "Airtel"
click at [207, 115] on select "Select Network MTN Globacom 9Mobile Airtel" at bounding box center [344, 124] width 274 height 18
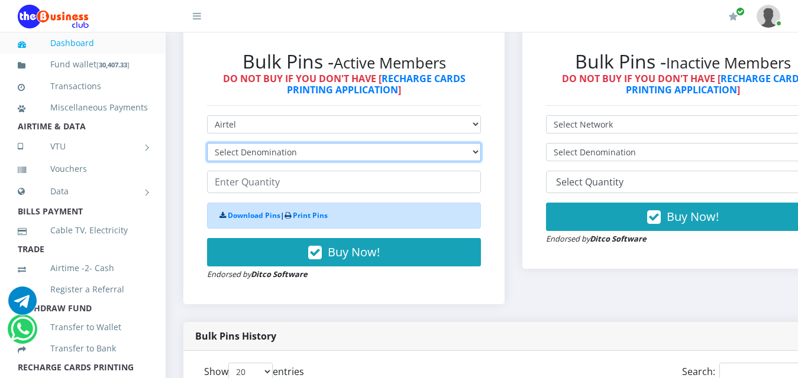
click at [479, 143] on select "Select Denomination Airtel NGN100 - ₦96.38 Airtel NGN200 - ₦192.76 Airtel NGN50…" at bounding box center [344, 152] width 274 height 18
select select "481.9-500"
click at [207, 143] on select "Select Denomination Airtel NGN100 - ₦96.38 Airtel NGN200 - ₦192.76 Airtel NGN50…" at bounding box center [344, 152] width 274 height 18
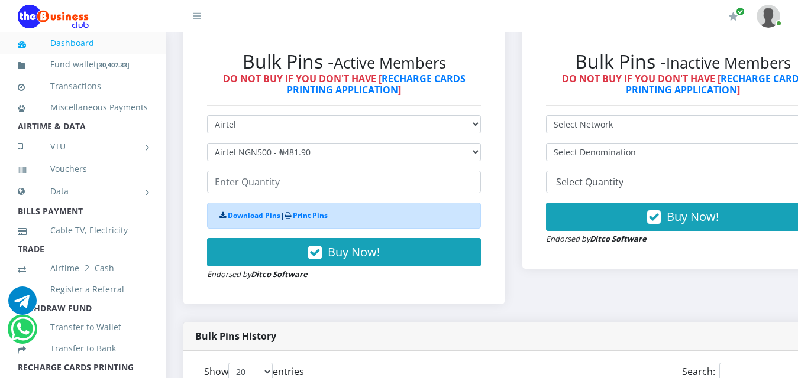
drag, startPoint x: 234, startPoint y: 157, endPoint x: 231, endPoint y: 170, distance: 14.1
click at [231, 169] on form "Select Network MTN Globacom 9Mobile Airtel Select Denomination Airtel NGN100 - …" at bounding box center [344, 198] width 274 height 166
click at [346, 203] on div "Download Pins | Print Pins" at bounding box center [344, 216] width 274 height 26
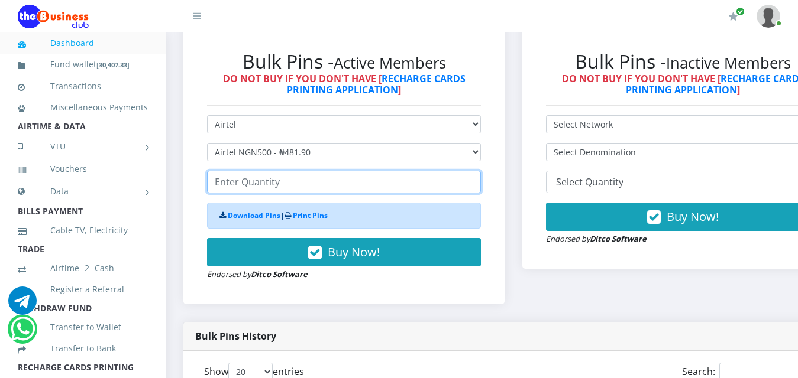
click at [231, 171] on input "number" at bounding box center [344, 182] width 274 height 22
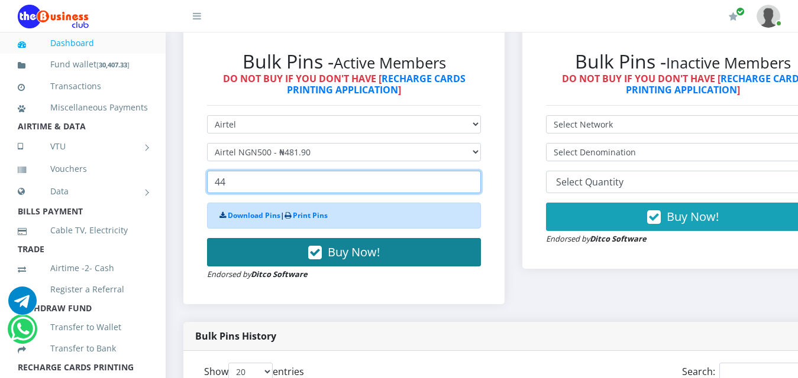
type input "44"
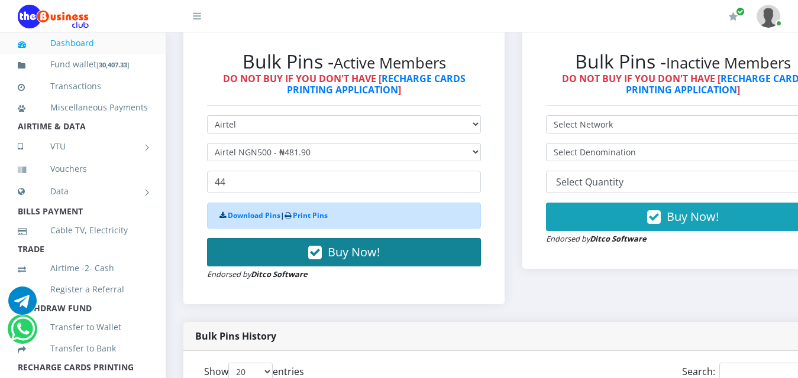
click at [348, 244] on span "Buy Now!" at bounding box center [354, 252] width 52 height 16
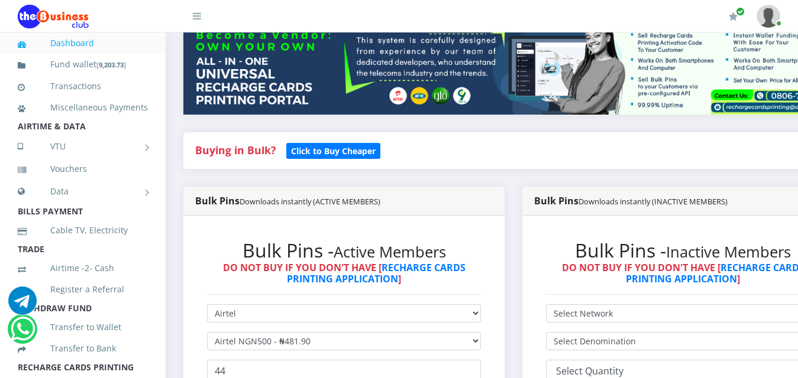
scroll to position [296, 0]
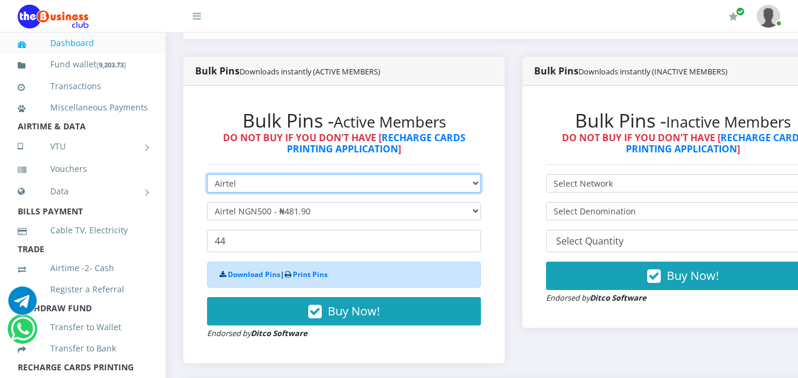
click at [481, 174] on select "Select Network MTN Globacom 9Mobile Airtel" at bounding box center [344, 183] width 274 height 18
select select "MTN"
click at [207, 174] on select "Select Network MTN Globacom 9Mobile Airtel" at bounding box center [344, 183] width 274 height 18
click at [481, 174] on select "Select Network MTN Globacom 9Mobile Airtel" at bounding box center [344, 183] width 274 height 18
select select "Glo"
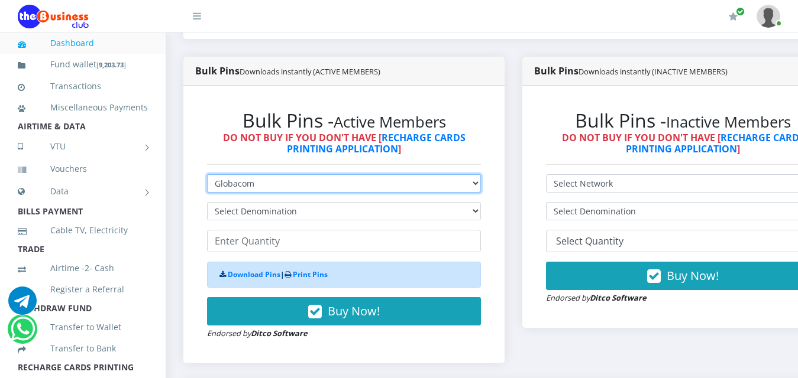
click at [207, 174] on select "Select Network MTN Globacom 9Mobile Airtel" at bounding box center [344, 183] width 274 height 18
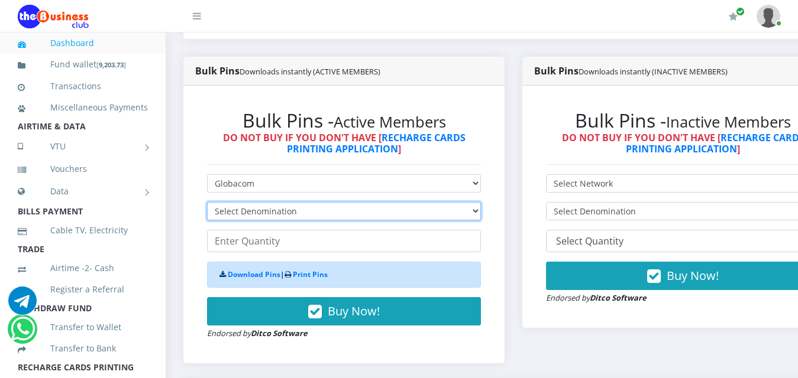
click at [480, 202] on select "Select Denomination Glo NGN100 - ₦96.55 Glo NGN200 - ₦193.10 Glo NGN500 - ₦482.…" at bounding box center [344, 211] width 274 height 18
select select "193.1-200"
click at [207, 202] on select "Select Denomination Glo NGN100 - ₦96.55 Glo NGN200 - ₦193.10 Glo NGN500 - ₦482.…" at bounding box center [344, 211] width 274 height 18
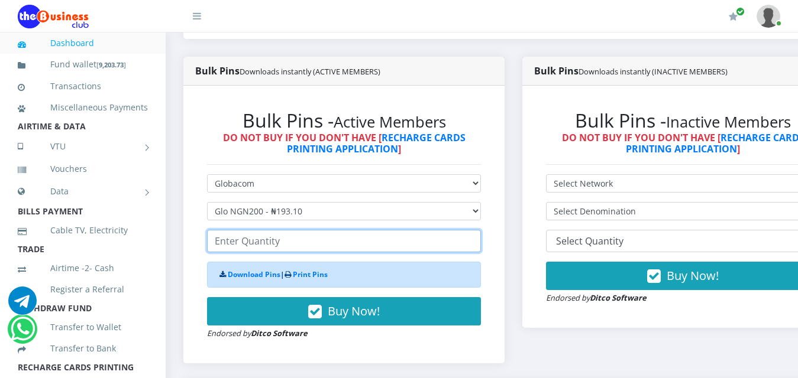
click at [253, 230] on input "number" at bounding box center [344, 241] width 274 height 22
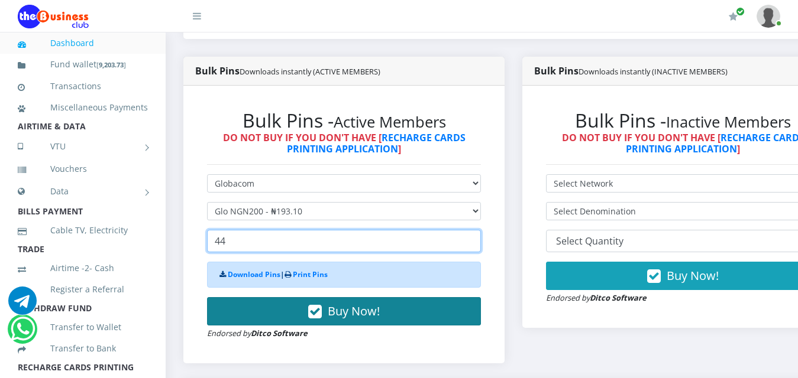
type input "44"
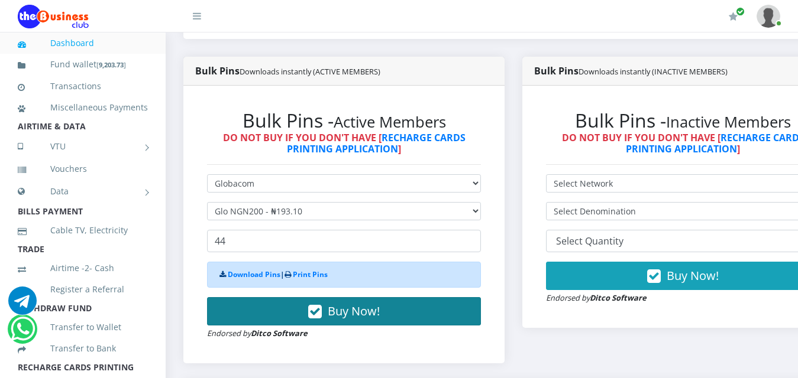
click at [360, 303] on span "Buy Now!" at bounding box center [354, 311] width 52 height 16
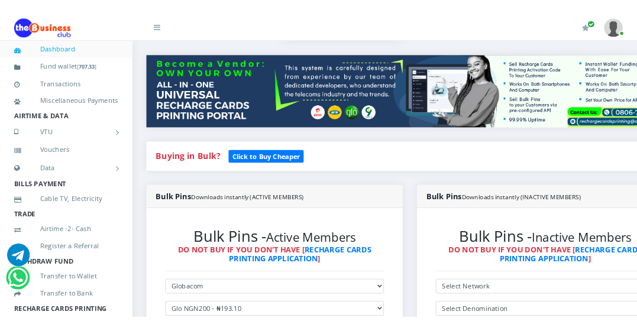
scroll to position [118, 0]
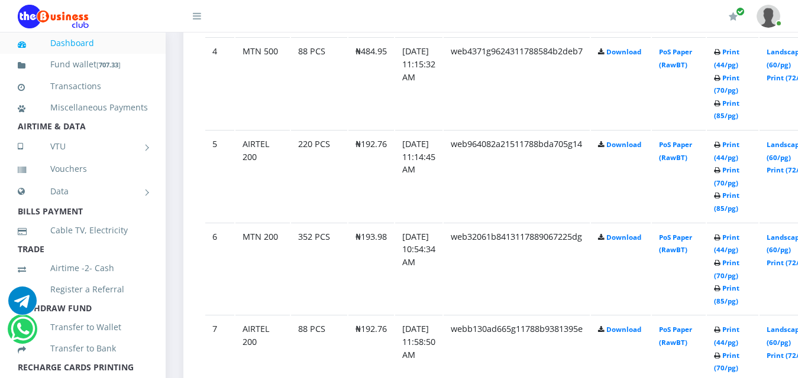
scroll to position [1017, 0]
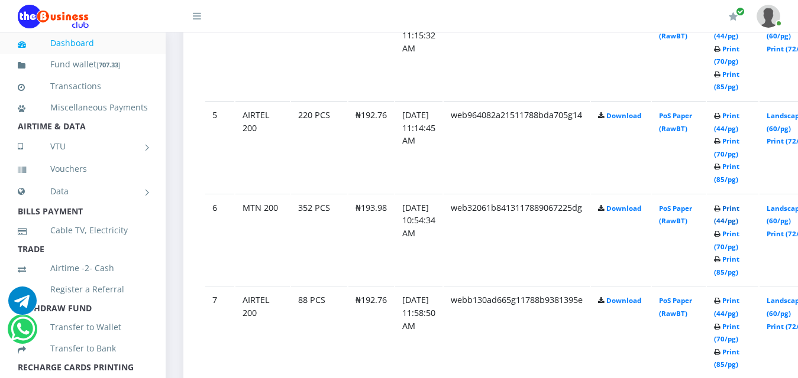
click at [739, 204] on link "Print (44/pg)" at bounding box center [726, 215] width 25 height 22
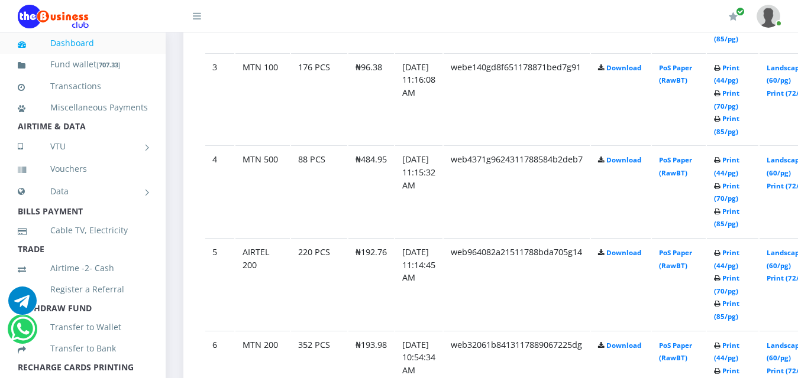
scroll to position [887, 0]
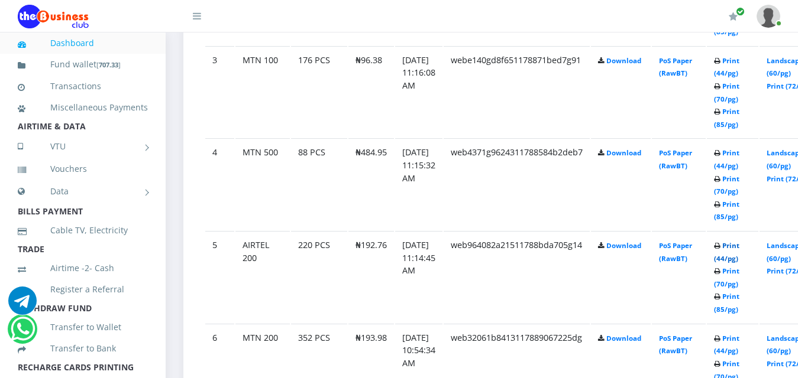
click at [739, 241] on link "Print (44/pg)" at bounding box center [726, 252] width 25 height 22
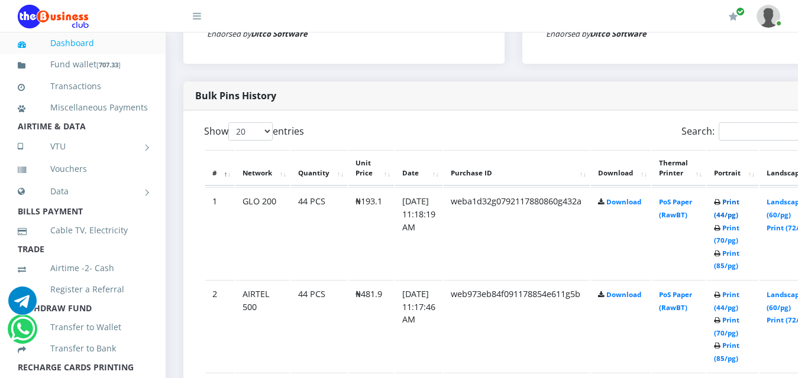
click at [739, 198] on link "Print (44/pg)" at bounding box center [726, 209] width 25 height 22
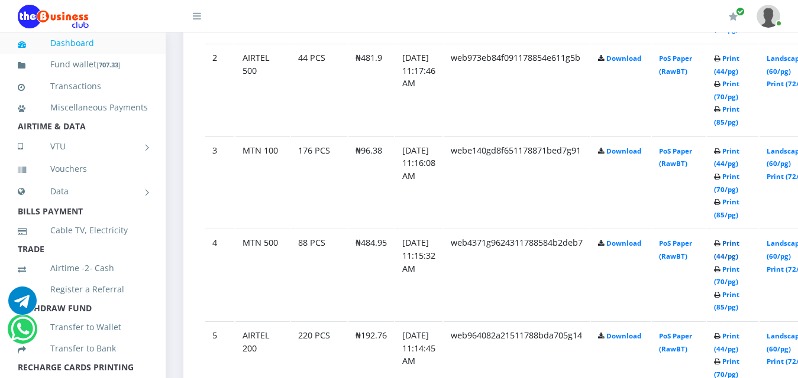
click at [739, 239] on link "Print (44/pg)" at bounding box center [726, 250] width 25 height 22
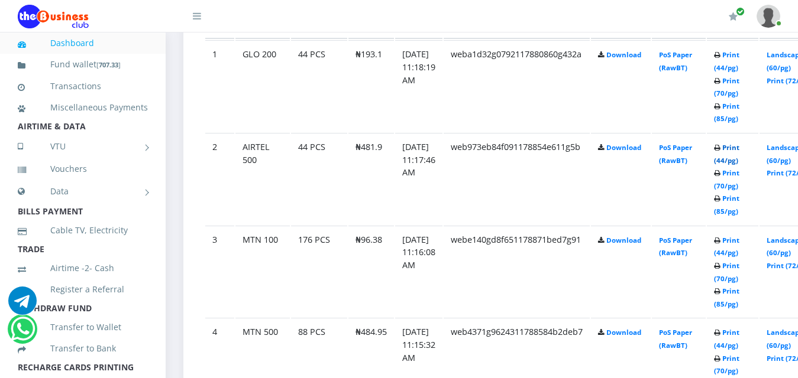
click at [739, 143] on link "Print (44/pg)" at bounding box center [726, 154] width 25 height 22
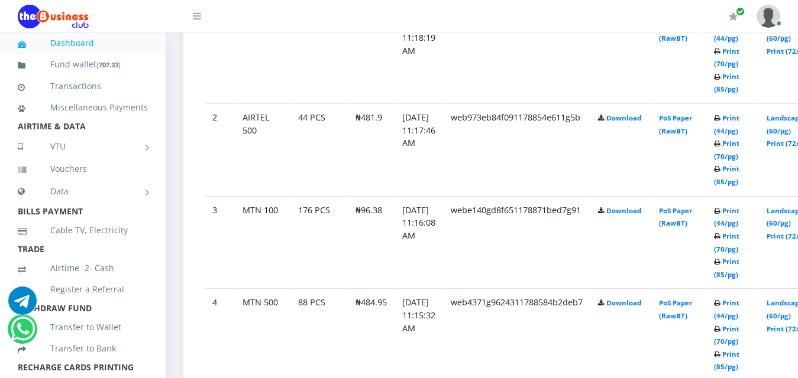
scroll to position [707, 0]
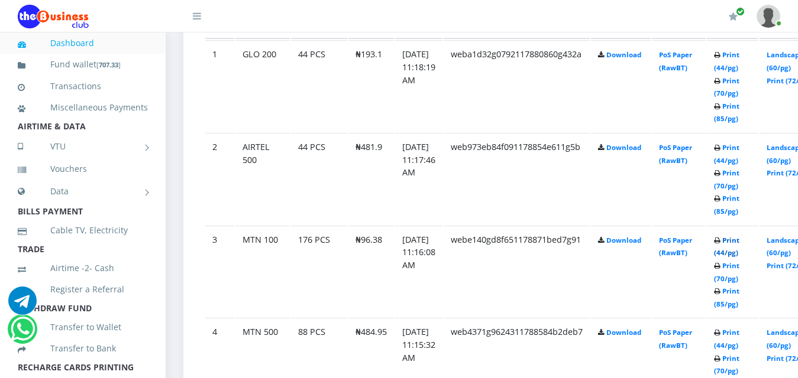
click at [739, 236] on link "Print (44/pg)" at bounding box center [726, 247] width 25 height 22
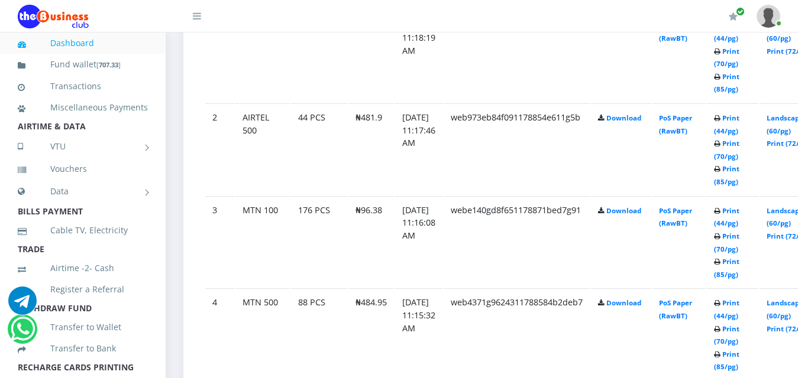
scroll to position [707, 0]
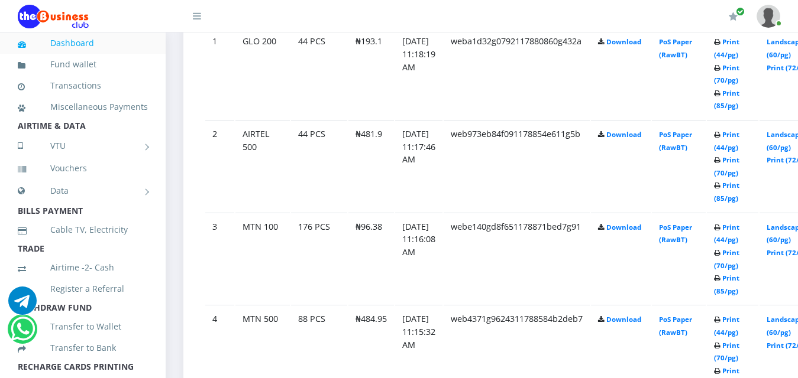
drag, startPoint x: 0, startPoint y: 0, endPoint x: 317, endPoint y: 57, distance: 322.0
click at [317, 57] on td "44 PCS" at bounding box center [319, 73] width 56 height 92
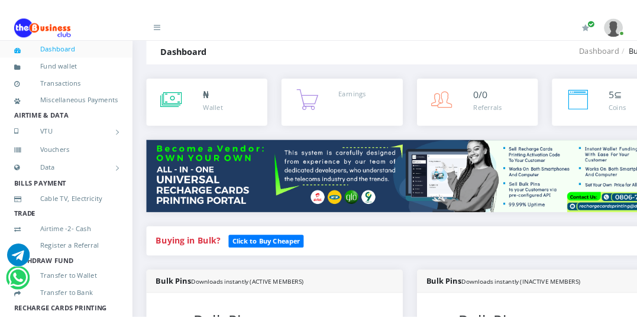
scroll to position [0, 0]
